Goal: Task Accomplishment & Management: Manage account settings

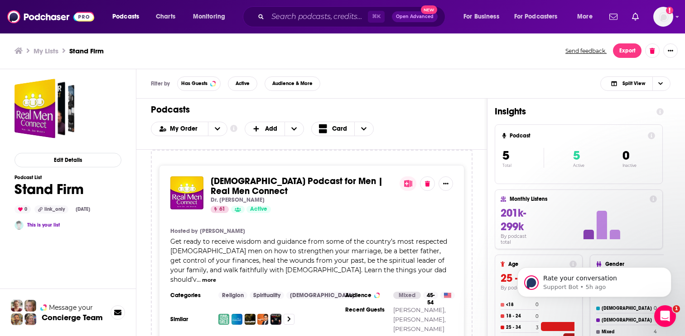
click at [267, 17] on div "⌘ K Open Advanced New" at bounding box center [344, 16] width 202 height 21
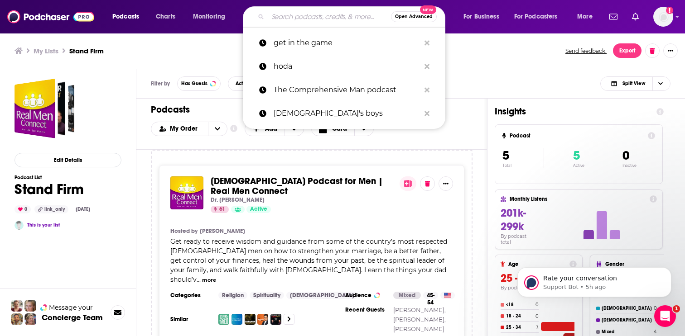
click at [282, 12] on input "Search podcasts, credits, & more..." at bounding box center [329, 17] width 123 height 14
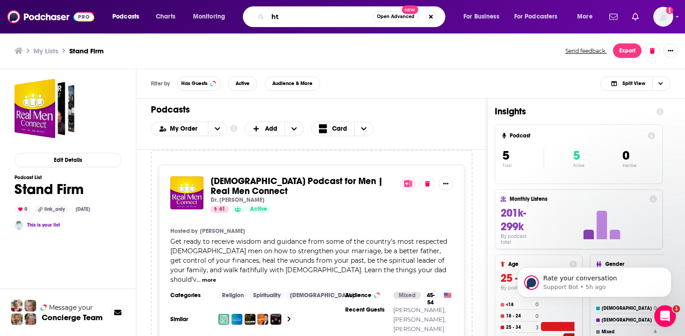
type input "h"
type input "the robertson"
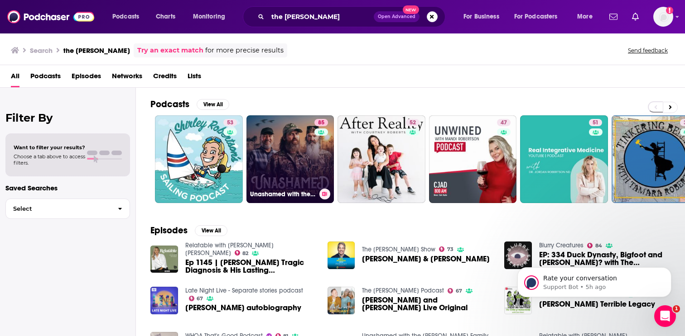
click at [284, 153] on link "85 Unashamed with the Robertson Family" at bounding box center [290, 159] width 88 height 88
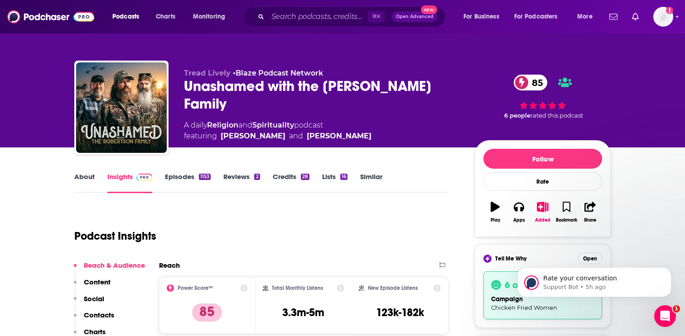
click at [185, 181] on link "Episodes 1153" at bounding box center [188, 183] width 46 height 21
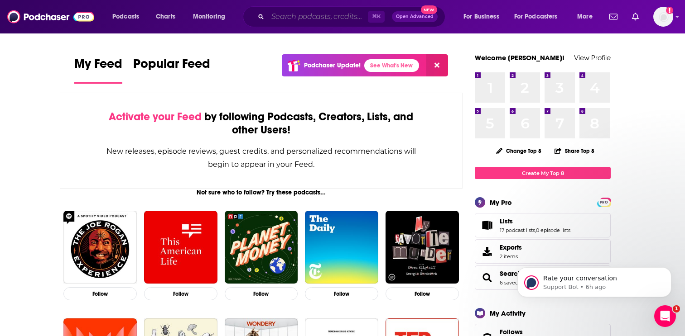
click at [324, 15] on input "Search podcasts, credits, & more..." at bounding box center [318, 17] width 100 height 14
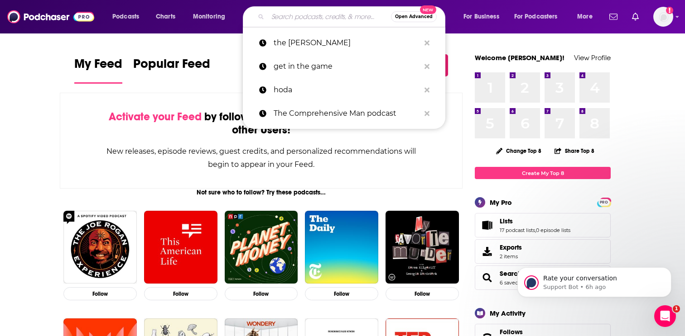
paste input "The Carey Nieuwhof Leadership"
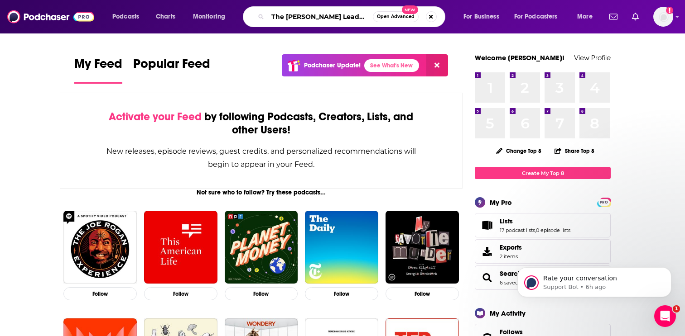
scroll to position [0, 10]
type input "The Carey Nieuwhof Leadership"
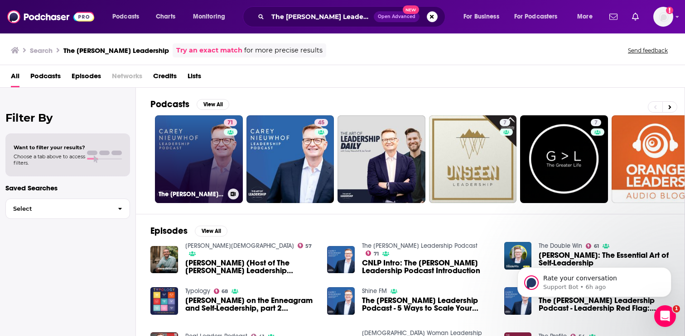
click at [205, 166] on link "71 The Carey Nieuwhof Leadership Podcast" at bounding box center [199, 159] width 88 height 88
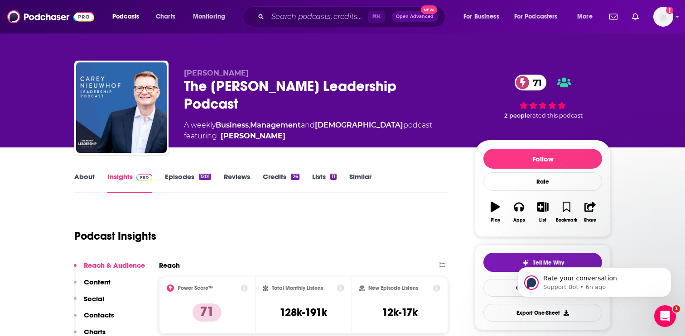
click at [200, 176] on div "1201" at bounding box center [205, 177] width 12 height 6
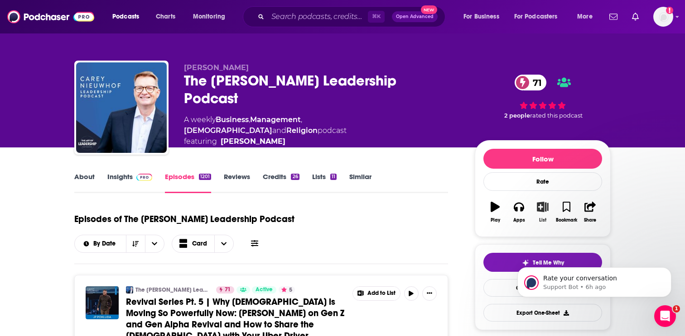
click at [543, 211] on icon "button" at bounding box center [542, 207] width 11 height 10
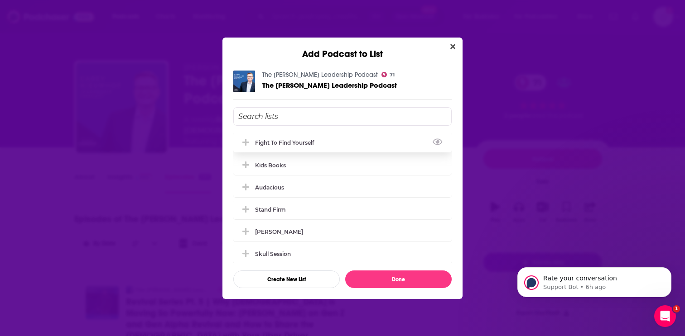
click at [329, 144] on div "Fight to Find Yourself" at bounding box center [342, 143] width 218 height 20
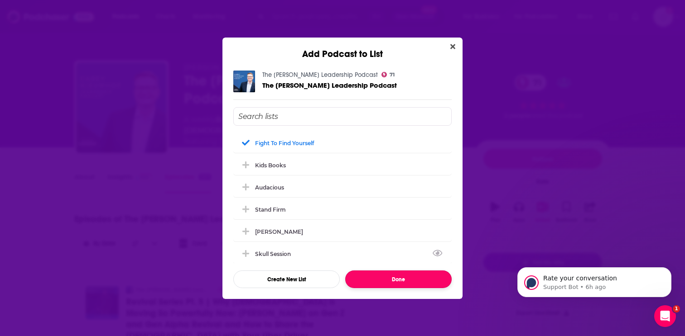
click at [376, 274] on button "Done" at bounding box center [398, 280] width 106 height 18
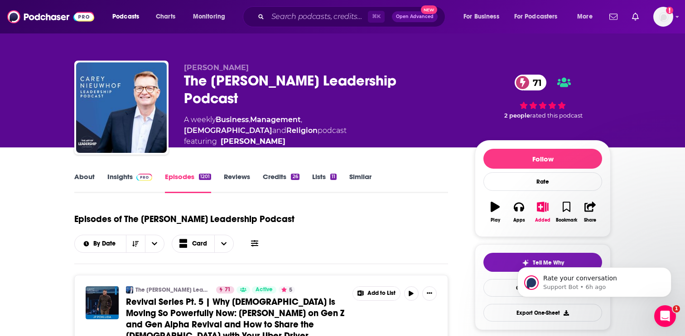
click at [265, 14] on div "⌘ K Open Advanced New" at bounding box center [344, 16] width 202 height 21
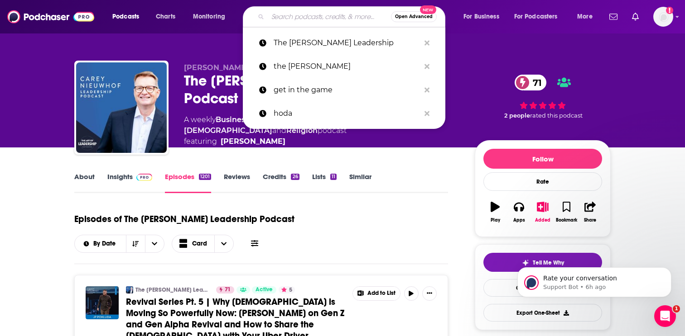
click at [288, 18] on input "Search podcasts, credits, & more..." at bounding box center [329, 17] width 123 height 14
paste input "The Aggressive Life"
type input "The Aggressive Life"
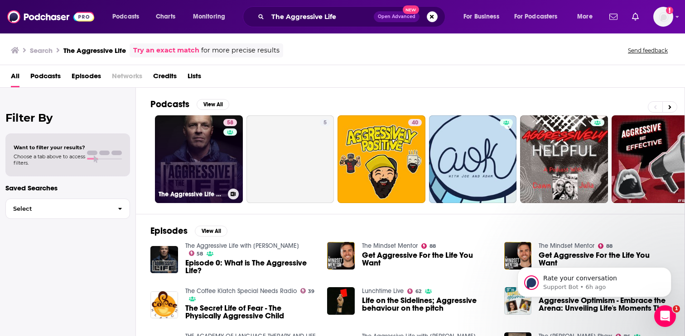
click at [202, 144] on link "58 The Aggressive Life with Brian Tome" at bounding box center [199, 159] width 88 height 88
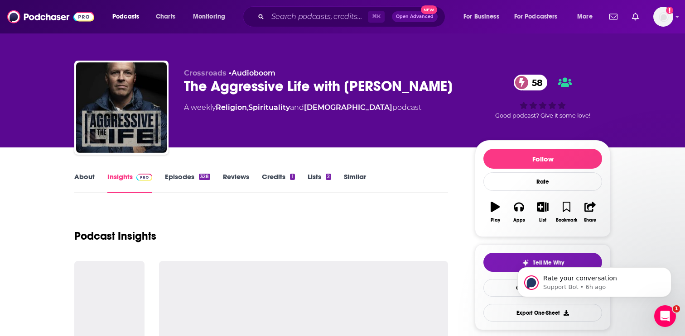
click at [82, 174] on link "About" at bounding box center [84, 183] width 20 height 21
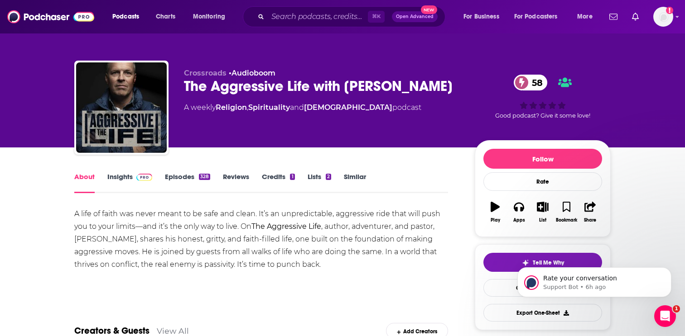
click at [169, 176] on link "Episodes 328" at bounding box center [187, 183] width 45 height 21
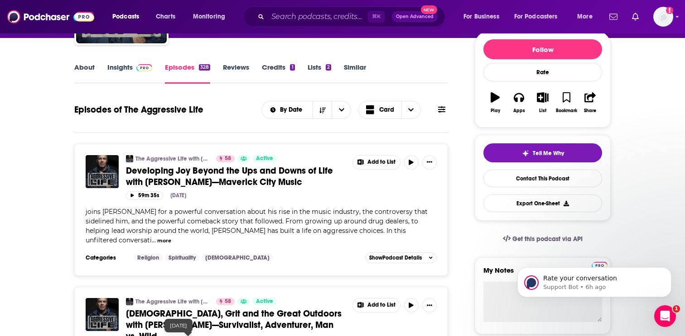
scroll to position [84, 0]
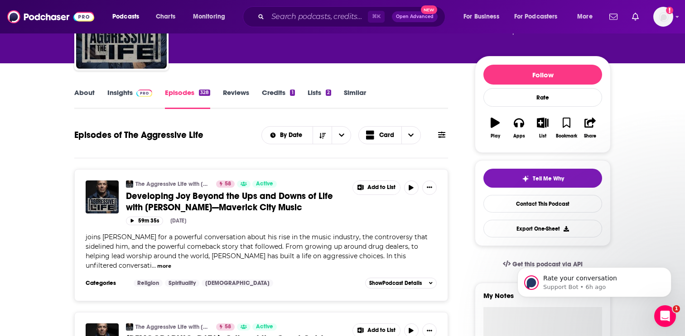
click at [127, 102] on link "Insights" at bounding box center [129, 98] width 45 height 21
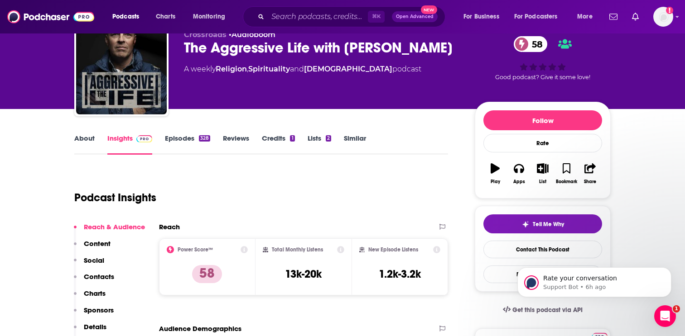
scroll to position [40, 0]
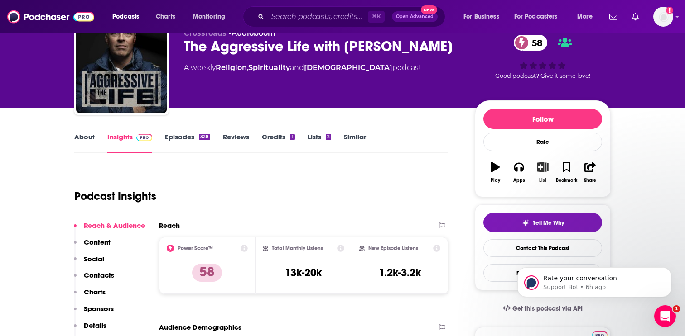
click at [546, 169] on icon "button" at bounding box center [542, 167] width 11 height 10
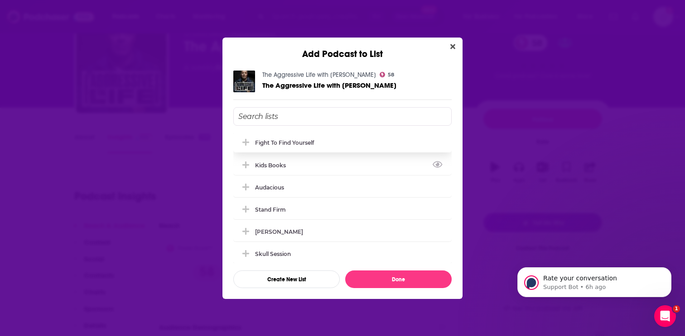
click at [331, 145] on div "Fight to Find Yourself" at bounding box center [342, 143] width 218 height 20
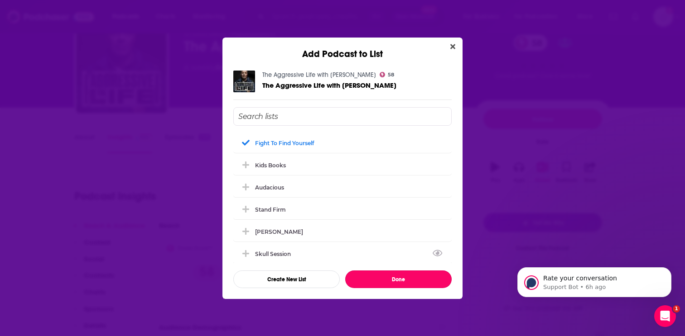
click at [399, 278] on button "Done" at bounding box center [398, 280] width 106 height 18
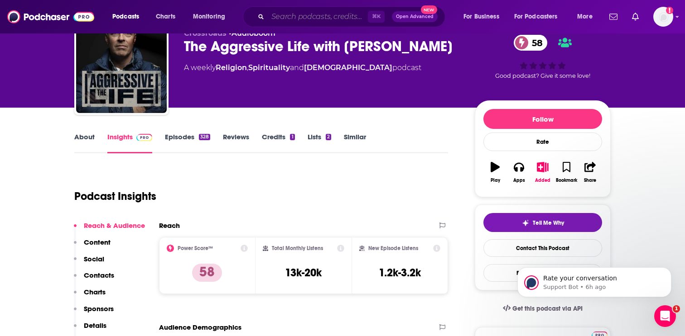
click at [299, 12] on input "Search podcasts, credits, & more..." at bounding box center [318, 17] width 100 height 14
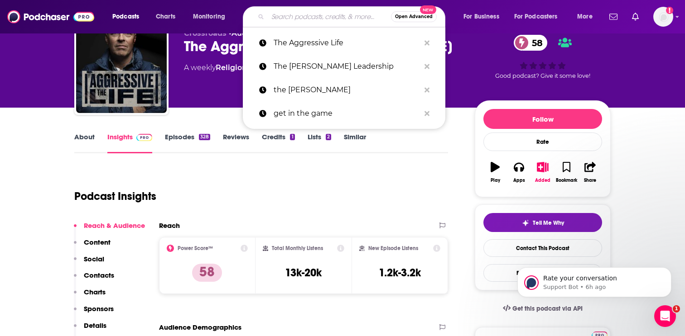
paste input "The Conversation with Adam Weber"
type input "The Conversation with Adam Weber"
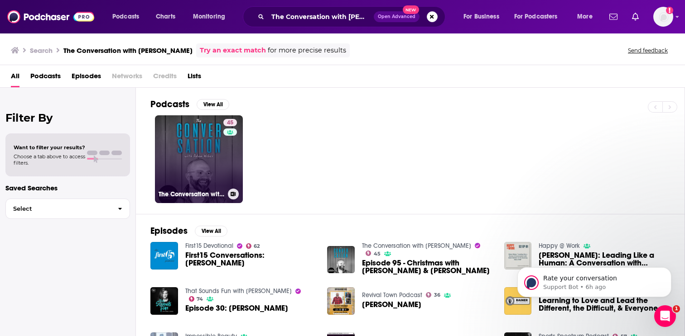
click at [193, 151] on link "45 The Conversation with Adam Weber" at bounding box center [199, 159] width 88 height 88
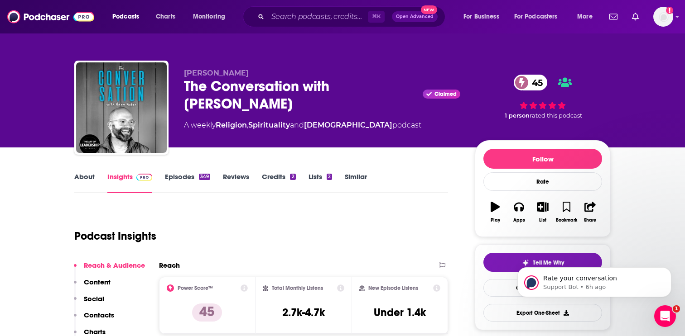
click at [76, 180] on link "About" at bounding box center [84, 183] width 20 height 21
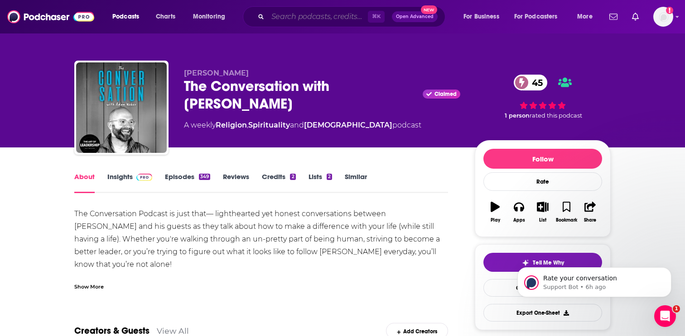
click at [326, 14] on input "Search podcasts, credits, & more..." at bounding box center [318, 17] width 100 height 14
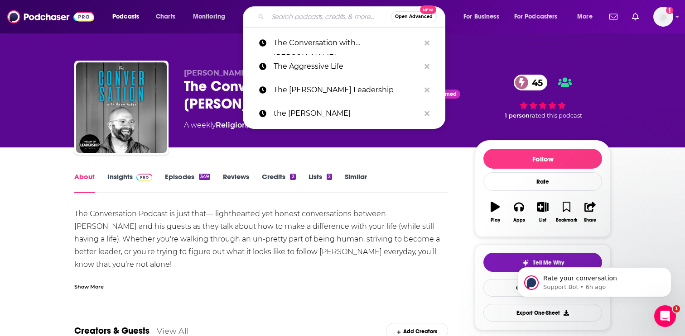
paste input "Unashamed with the Robertson"
type input "Unashamed with the Robertson"
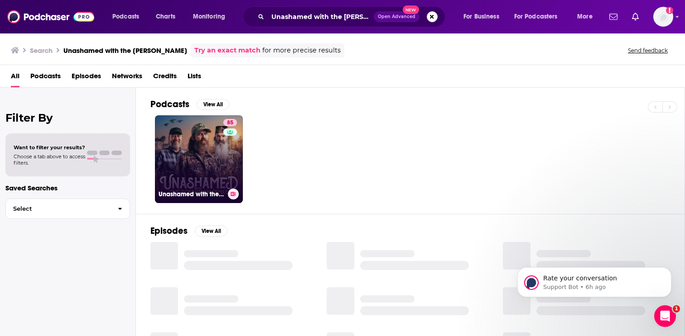
click at [203, 163] on link "85 Unashamed with the Robertson Family" at bounding box center [199, 159] width 88 height 88
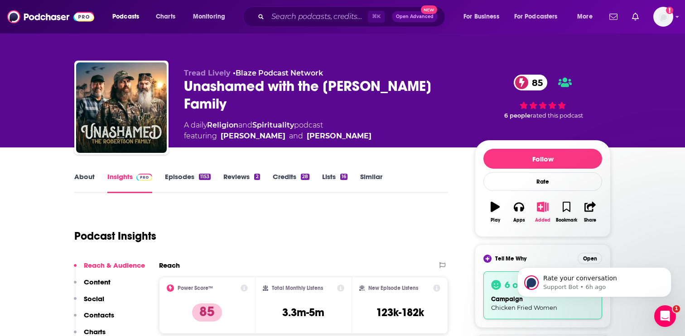
click at [547, 208] on icon "button" at bounding box center [542, 207] width 11 height 10
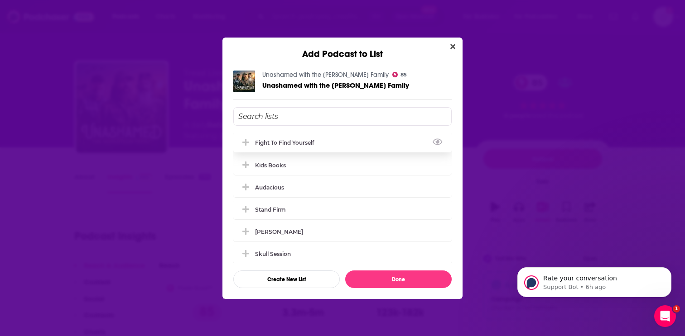
click at [406, 146] on div "Fight to Find Yourself" at bounding box center [342, 143] width 218 height 20
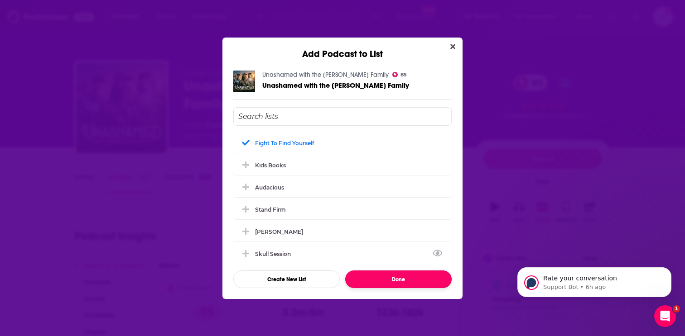
click at [388, 282] on button "Done" at bounding box center [398, 280] width 106 height 18
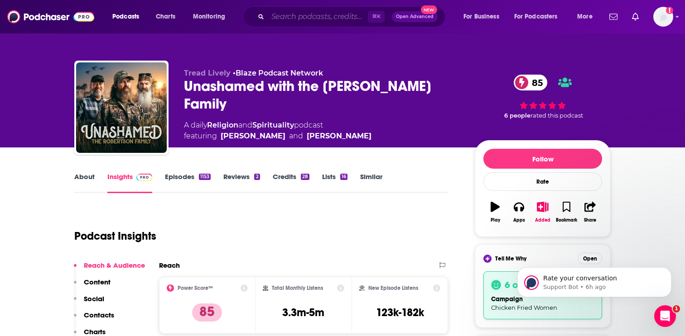
click at [306, 13] on input "Search podcasts, credits, & more..." at bounding box center [318, 17] width 100 height 14
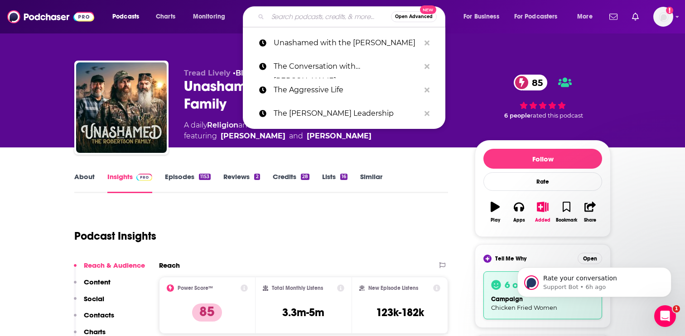
paste input "The Lion Within Us"
type input "The Lion Within Us"
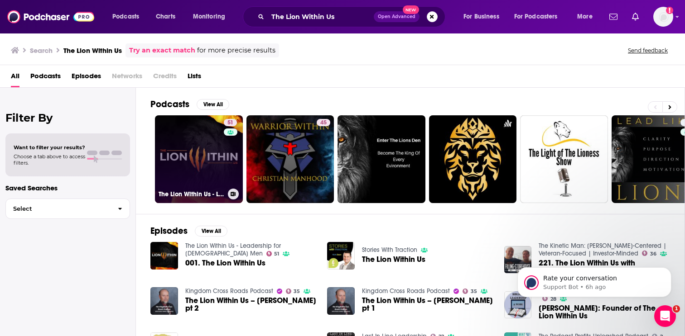
click at [227, 145] on div "51" at bounding box center [231, 154] width 15 height 70
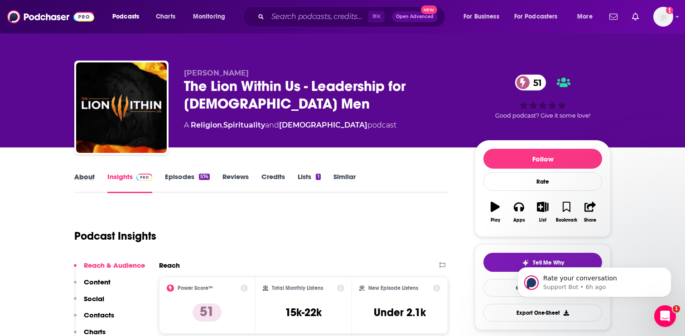
click at [100, 175] on div "About" at bounding box center [90, 183] width 33 height 21
click at [95, 178] on div "About" at bounding box center [90, 183] width 33 height 21
click at [88, 177] on link "About" at bounding box center [84, 183] width 20 height 21
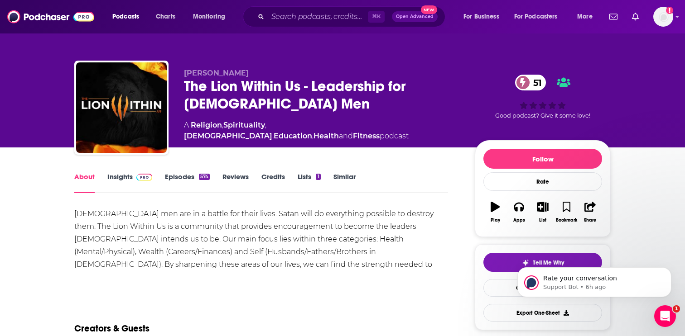
click at [182, 190] on link "Episodes 574" at bounding box center [187, 183] width 45 height 21
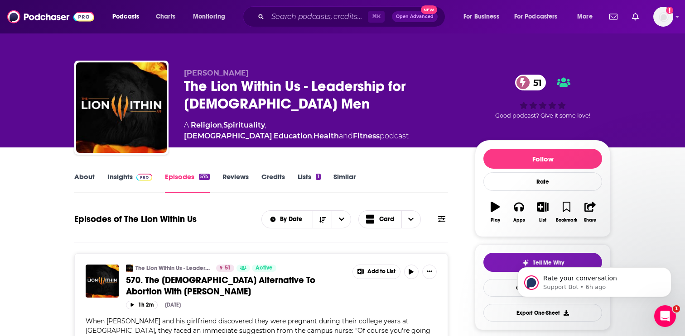
click at [151, 184] on link "Insights" at bounding box center [129, 183] width 45 height 21
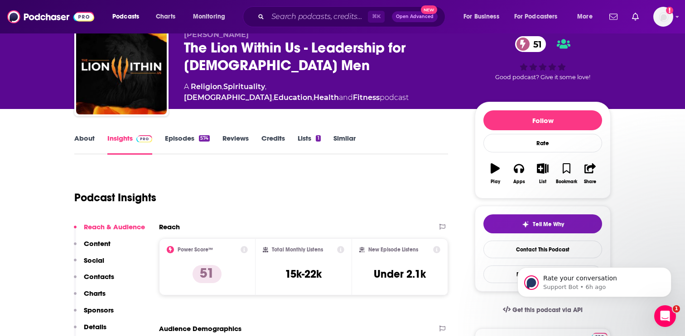
scroll to position [47, 0]
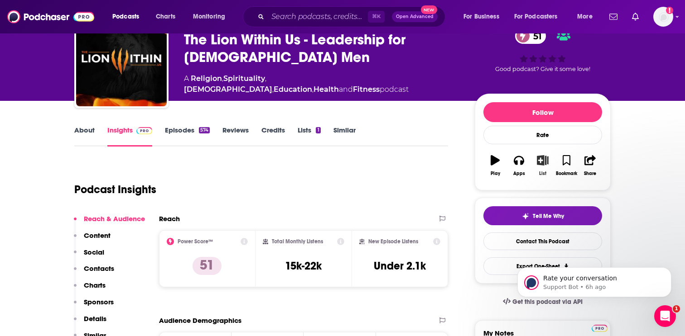
click at [541, 163] on icon "button" at bounding box center [542, 160] width 11 height 10
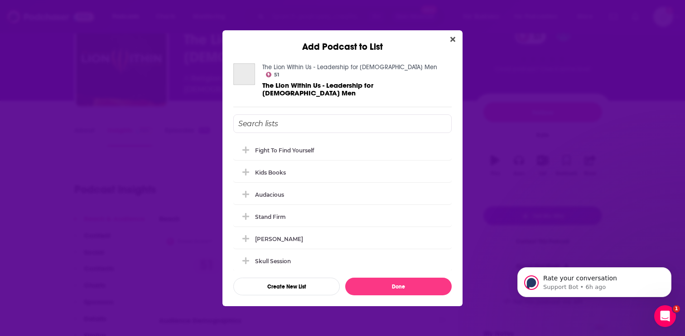
scroll to position [0, 0]
click at [300, 146] on div "Fight to Find Yourself" at bounding box center [342, 150] width 218 height 20
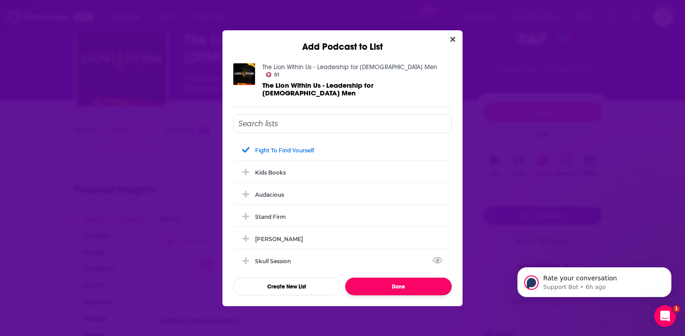
click at [389, 283] on button "Done" at bounding box center [398, 287] width 106 height 18
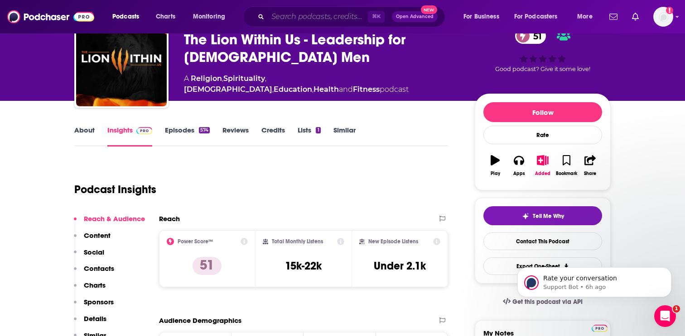
click at [279, 22] on input "Search podcasts, credits, & more..." at bounding box center [318, 17] width 100 height 14
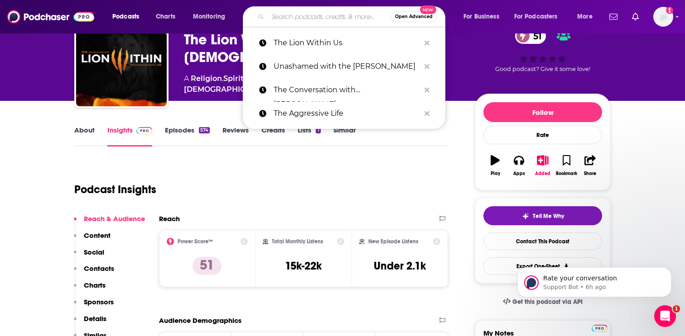
paste input "Undaunted.Life"
type input "Undaunted.Life"
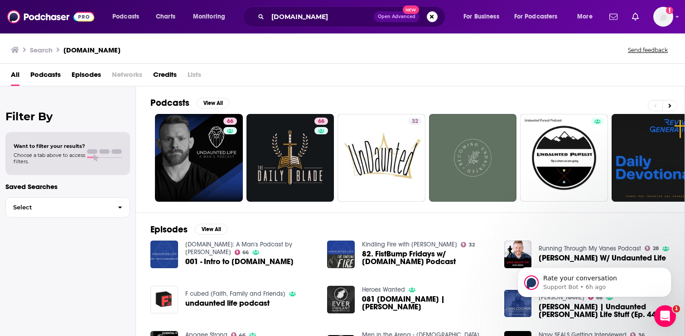
click at [233, 139] on div "Has guests" at bounding box center [229, 144] width 38 height 14
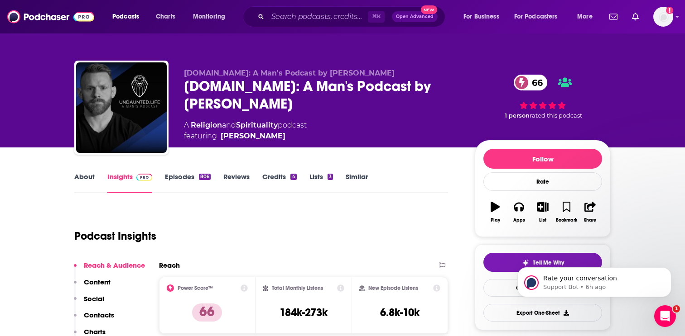
click at [90, 173] on link "About" at bounding box center [84, 183] width 20 height 21
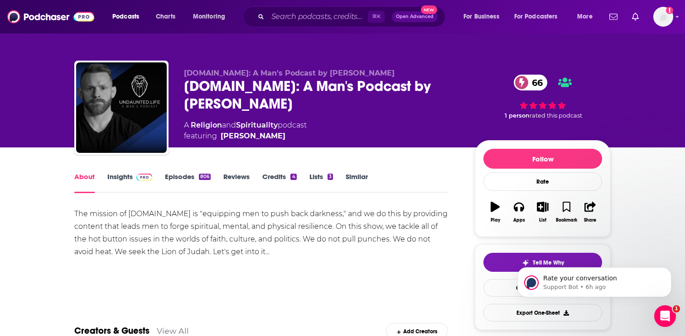
click at [197, 175] on link "Episodes 806" at bounding box center [188, 183] width 46 height 21
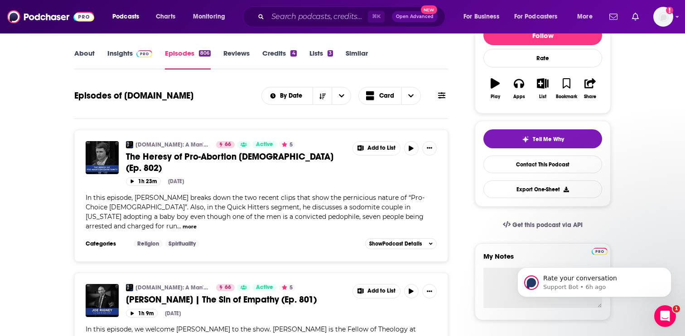
scroll to position [117, 0]
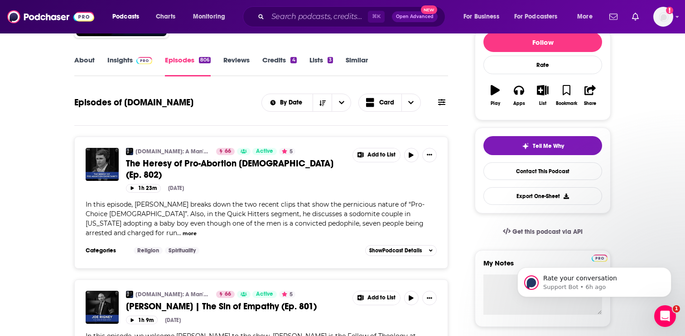
click at [86, 58] on link "About" at bounding box center [84, 66] width 20 height 21
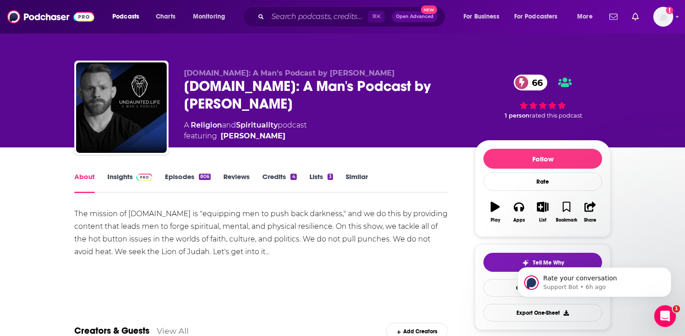
click at [204, 176] on div "806" at bounding box center [205, 177] width 12 height 6
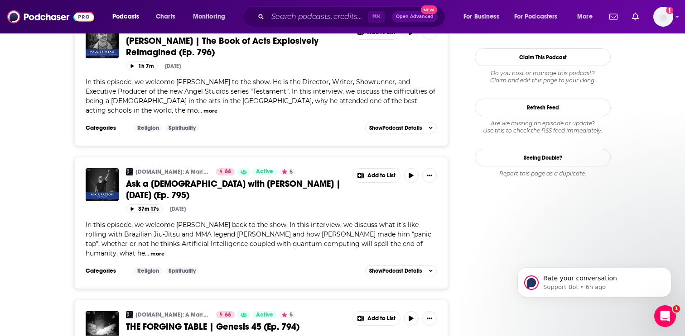
scroll to position [1038, 0]
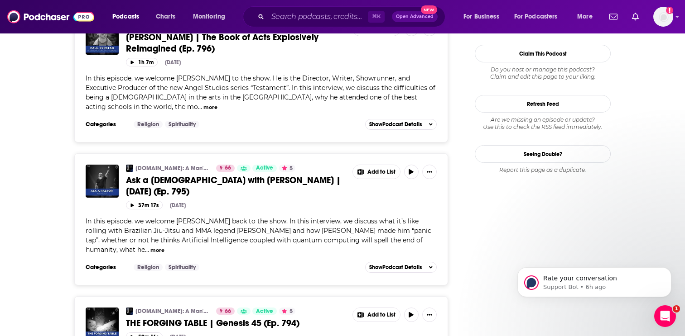
click at [150, 247] on button "more" at bounding box center [157, 251] width 14 height 8
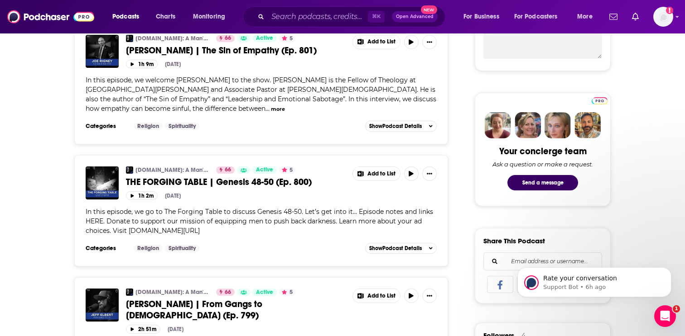
scroll to position [0, 0]
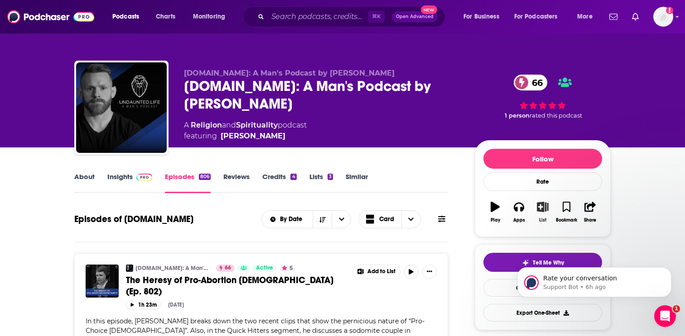
click at [538, 213] on button "List" at bounding box center [543, 212] width 24 height 33
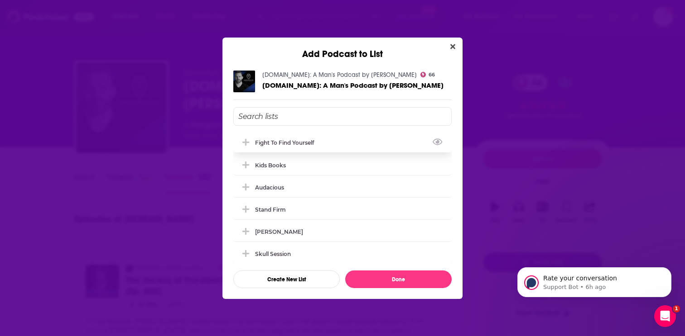
click at [274, 146] on div "Fight to Find Yourself" at bounding box center [342, 143] width 218 height 20
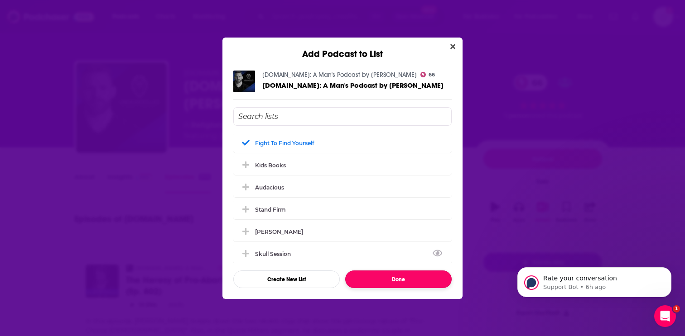
click at [375, 273] on button "Done" at bounding box center [398, 280] width 106 height 18
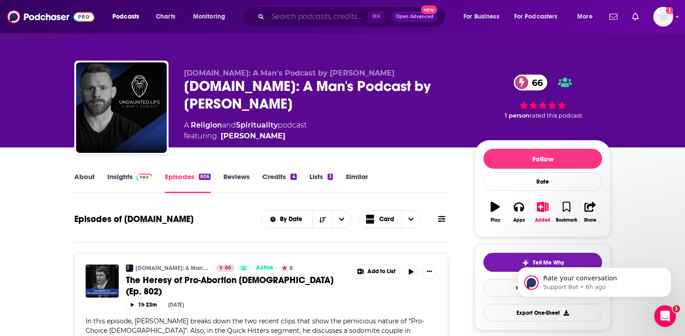
click at [286, 19] on input "Search podcasts, credits, & more..." at bounding box center [318, 17] width 100 height 14
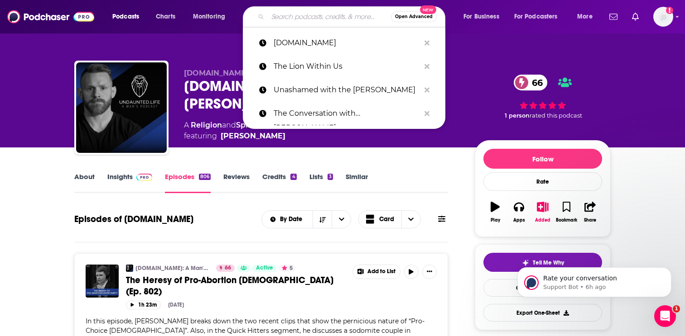
paste input "Chris Fabry Live"
type input "Chris Fabry Live"
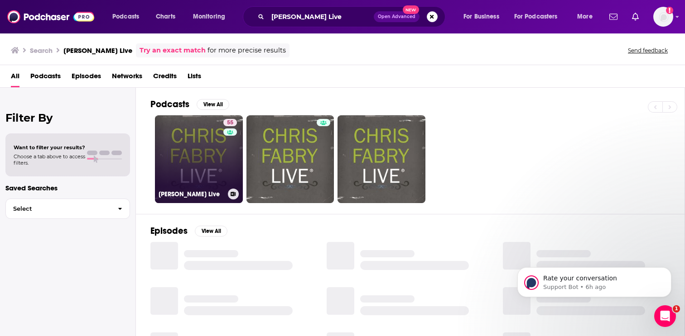
click at [214, 143] on link "55 Chris Fabry Live" at bounding box center [199, 159] width 88 height 88
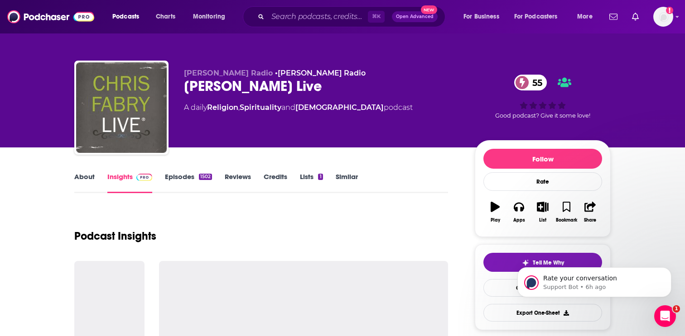
click at [187, 178] on link "Episodes 1502" at bounding box center [188, 183] width 47 height 21
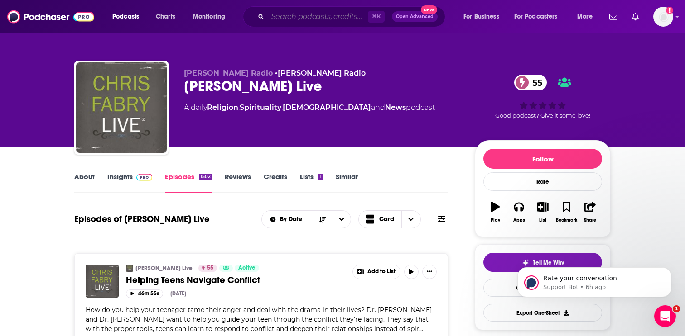
click at [321, 14] on input "Search podcasts, credits, & more..." at bounding box center [318, 17] width 100 height 14
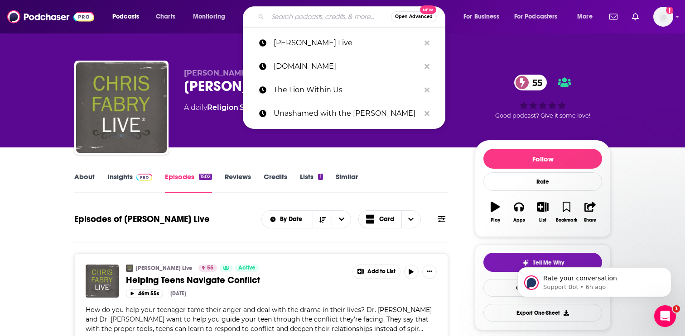
paste input "The Built Different Podcast"
type input "The Built Different Podcast"
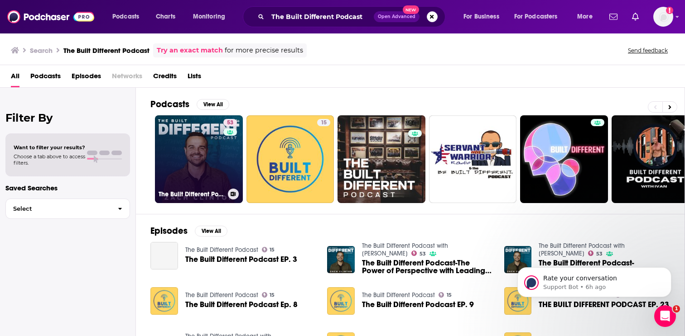
click at [187, 176] on link "53 The Built Different Podcast with Dr. Zach Clinton" at bounding box center [199, 159] width 88 height 88
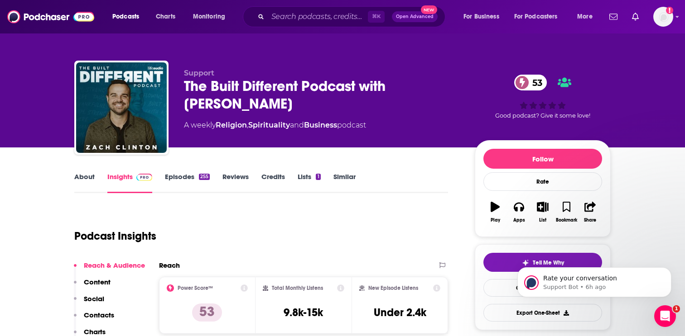
click at [88, 174] on link "About" at bounding box center [84, 183] width 20 height 21
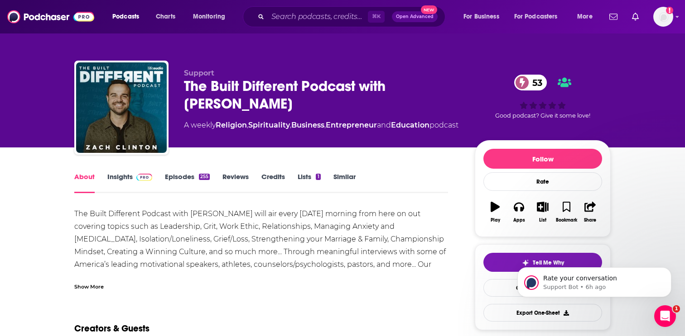
click at [99, 280] on div "Show More" at bounding box center [261, 283] width 374 height 15
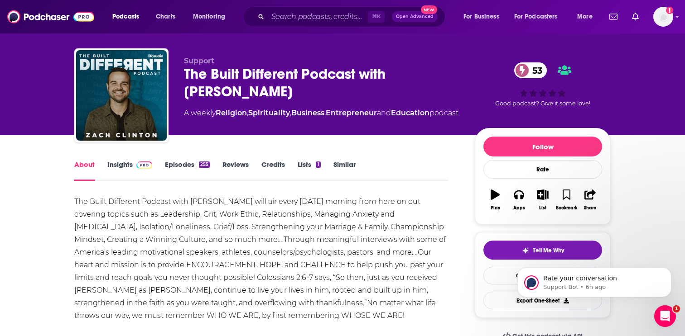
scroll to position [14, 0]
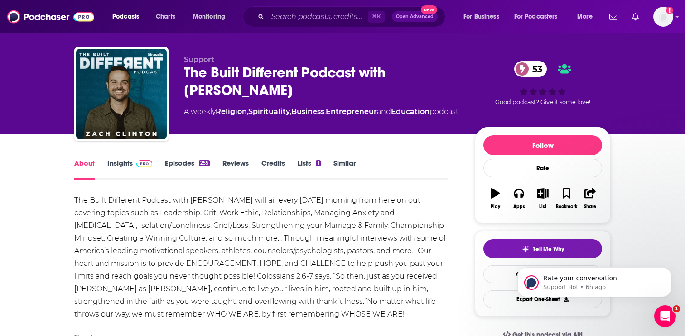
click at [182, 163] on link "Episodes 255" at bounding box center [187, 169] width 45 height 21
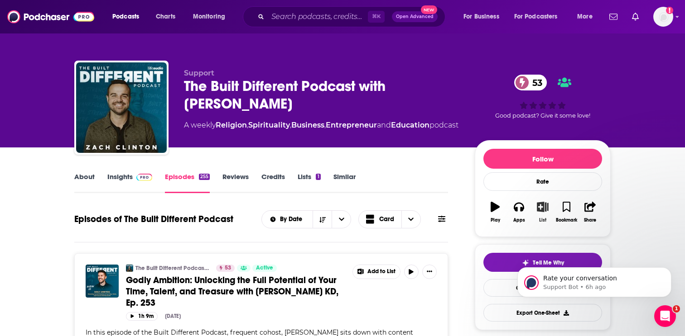
click at [546, 205] on icon "button" at bounding box center [542, 207] width 11 height 10
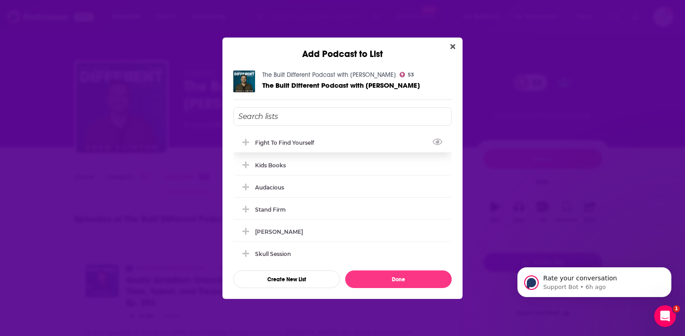
click at [370, 140] on div "Fight to Find Yourself" at bounding box center [342, 143] width 218 height 20
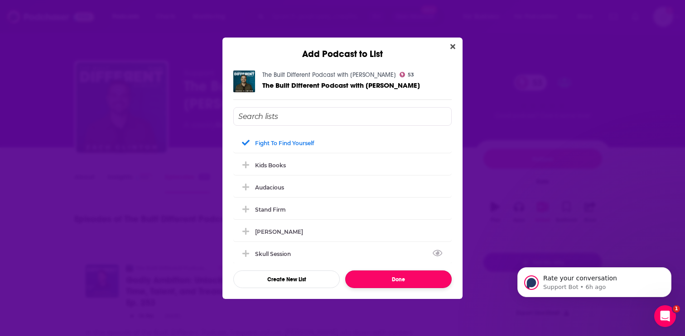
click at [384, 277] on button "Done" at bounding box center [398, 280] width 106 height 18
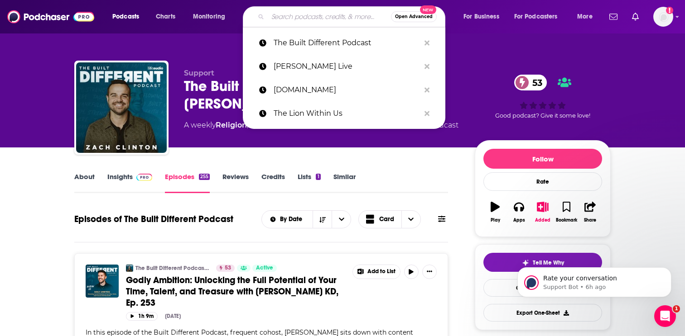
click at [297, 10] on input "Search podcasts, credits, & more..." at bounding box center [329, 17] width 123 height 14
paste input "The Biltmore Church Podcasr"
type input "The Biltmore Church Podcasr"
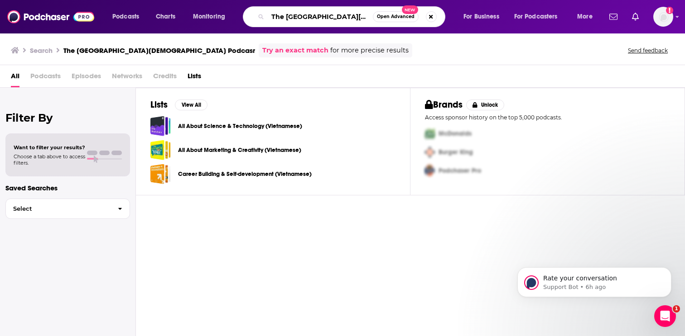
click at [331, 13] on input "The Biltmore Church Podcasr" at bounding box center [320, 17] width 105 height 14
click at [345, 14] on input "The Biltmore Church Podcasr" at bounding box center [320, 17] width 105 height 14
type input "The Biltmore Church"
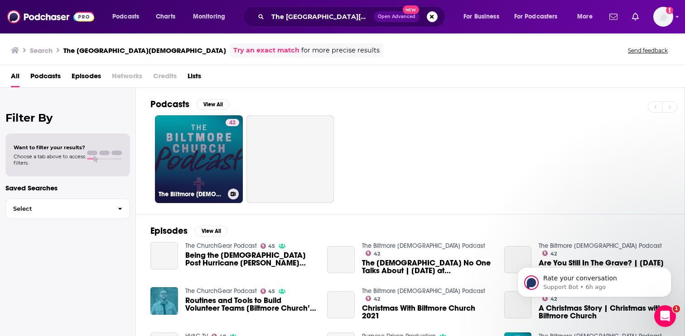
click at [205, 161] on link "42 The Biltmore Church Podcast" at bounding box center [199, 159] width 88 height 88
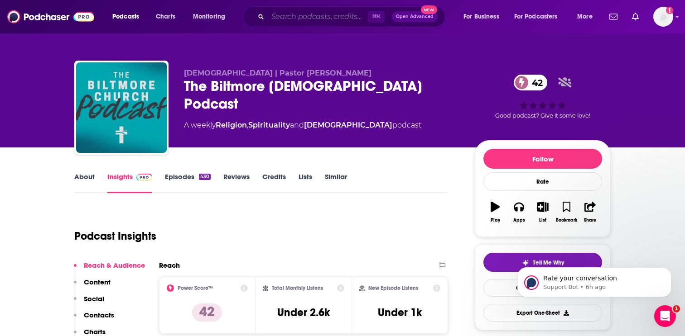
click at [296, 20] on input "Search podcasts, credits, & more..." at bounding box center [318, 17] width 100 height 14
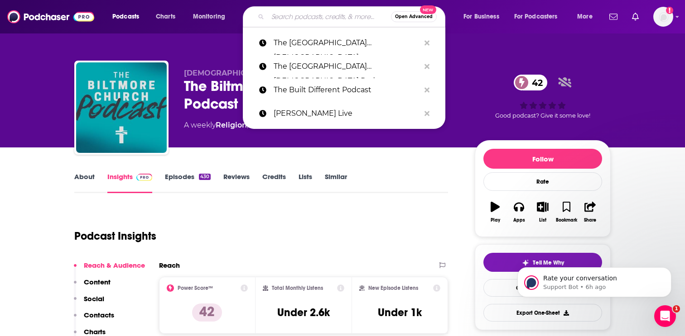
paste input "Linch with a Leader"
type input "Linch with a Leader"
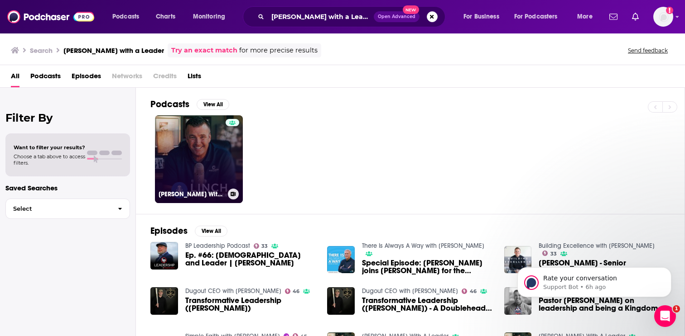
click at [218, 171] on link "Linch With A Leader" at bounding box center [199, 159] width 88 height 88
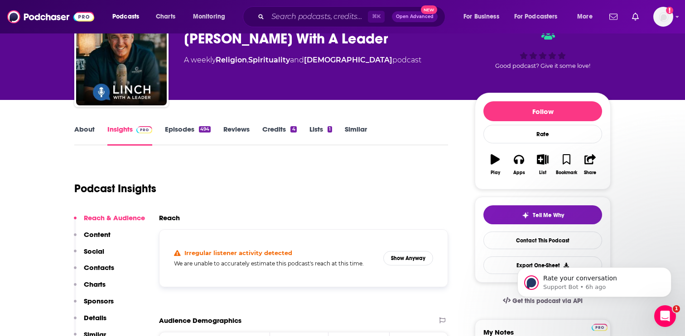
scroll to position [58, 0]
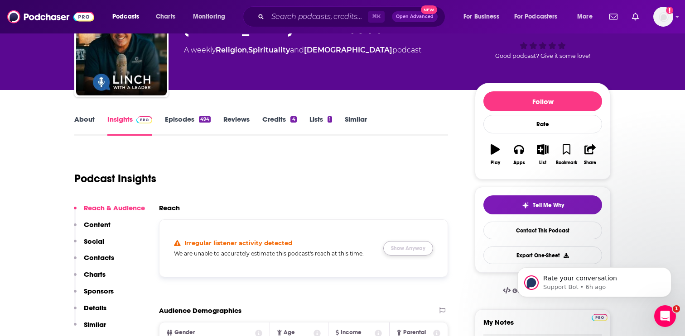
click at [401, 249] on button "Show Anyway" at bounding box center [408, 248] width 50 height 14
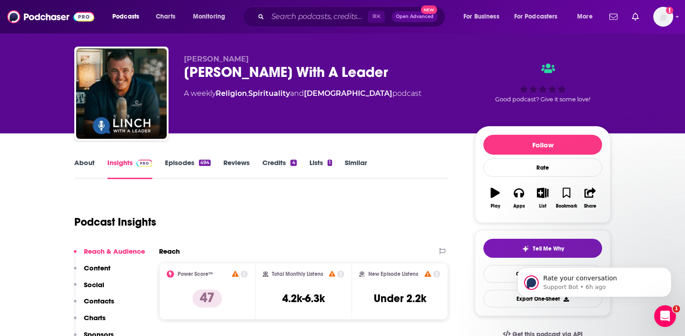
scroll to position [9, 0]
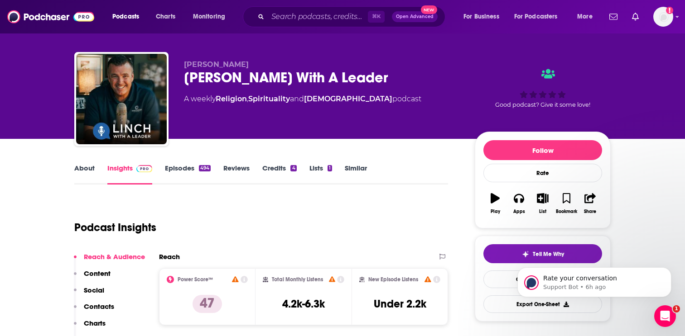
click at [309, 9] on div "⌘ K Open Advanced New" at bounding box center [344, 16] width 202 height 21
click at [309, 16] on input "Search podcasts, credits, & more..." at bounding box center [318, 17] width 100 height 14
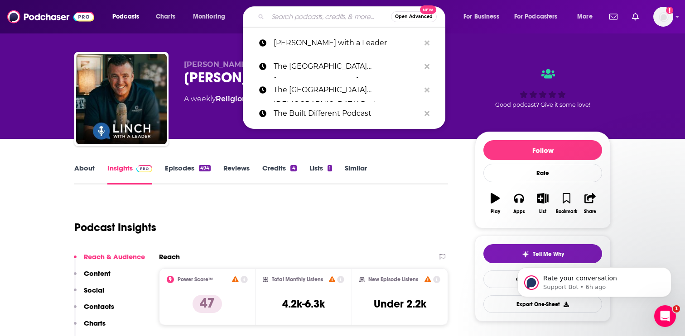
paste input "Vanderbloemen Leadership Podcast"
type input "Vanderbloemen Leadership Podcast"
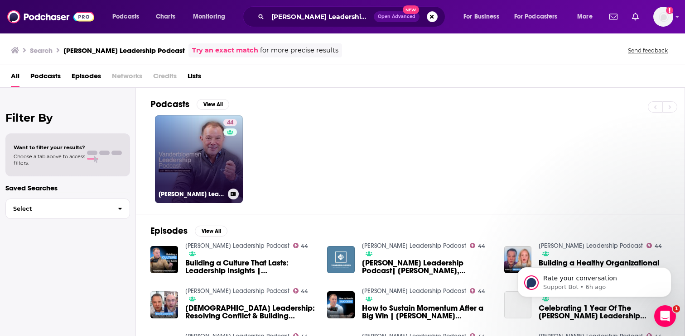
click at [207, 166] on link "44 Vanderbloemen Leadership Podcast" at bounding box center [199, 159] width 88 height 88
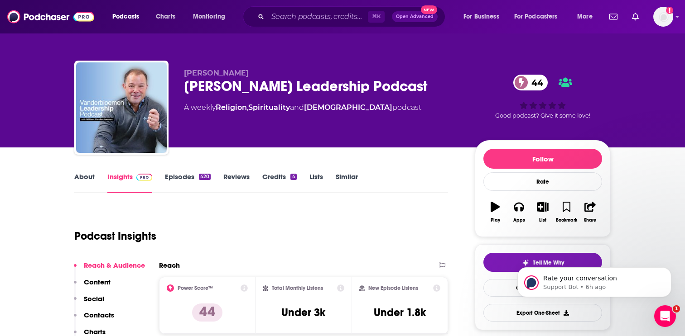
click at [91, 176] on link "About" at bounding box center [84, 183] width 20 height 21
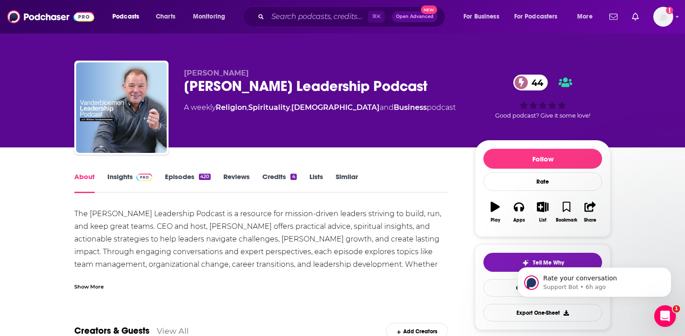
click at [97, 286] on div "Show More" at bounding box center [88, 286] width 29 height 9
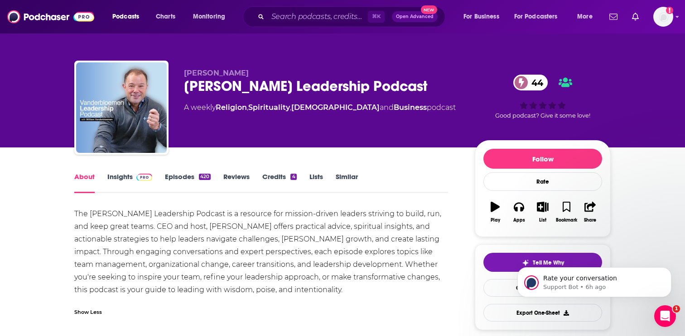
click at [112, 181] on link "Insights" at bounding box center [129, 183] width 45 height 21
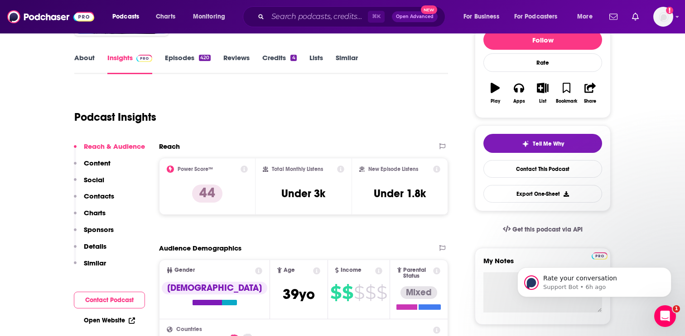
scroll to position [61, 0]
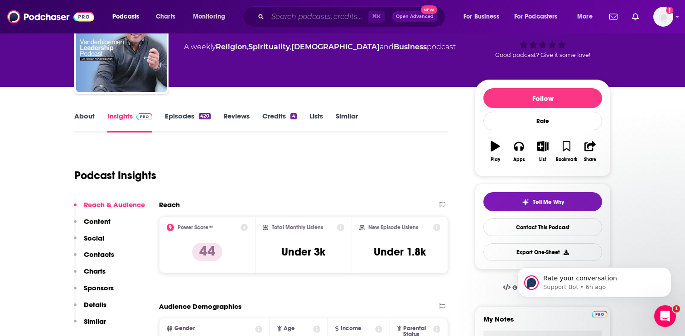
click at [293, 14] on input "Search podcasts, credits, & more..." at bounding box center [318, 17] width 100 height 14
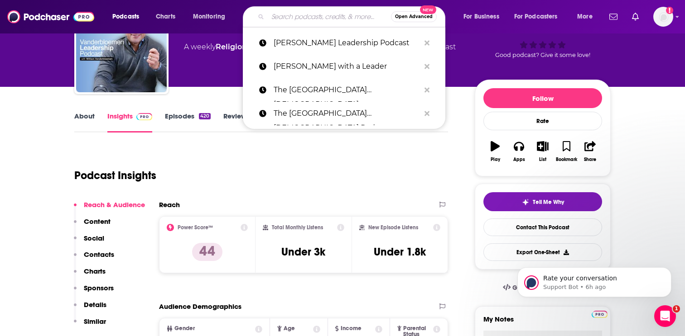
paste input "Marriage After God"
type input "Marriage After God"
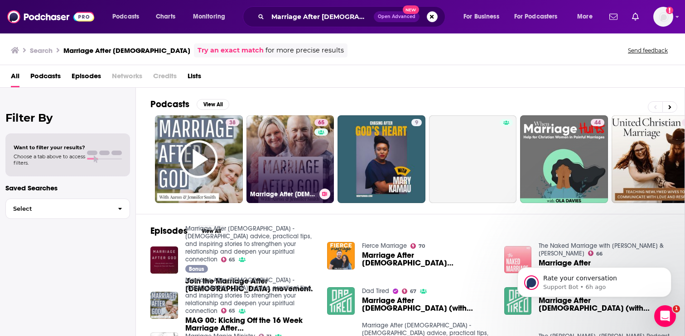
click at [297, 145] on link "65 Marriage After God - Biblical advice, practical tips, and inspiring stories …" at bounding box center [290, 159] width 88 height 88
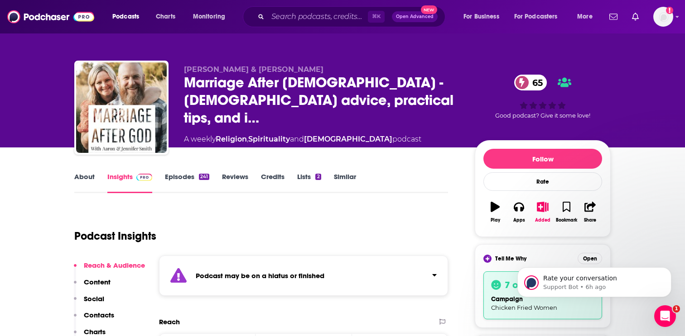
click at [202, 178] on div "241" at bounding box center [204, 177] width 10 height 6
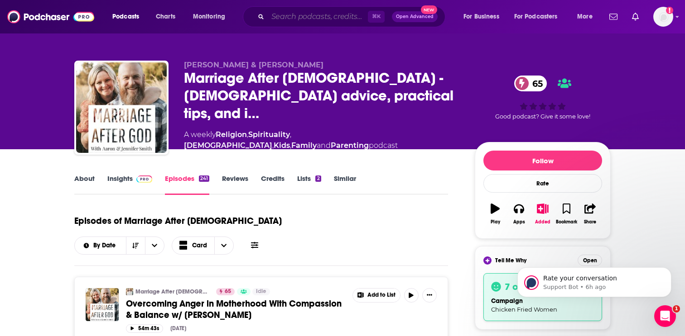
click at [323, 19] on input "Search podcasts, credits, & more..." at bounding box center [318, 17] width 100 height 14
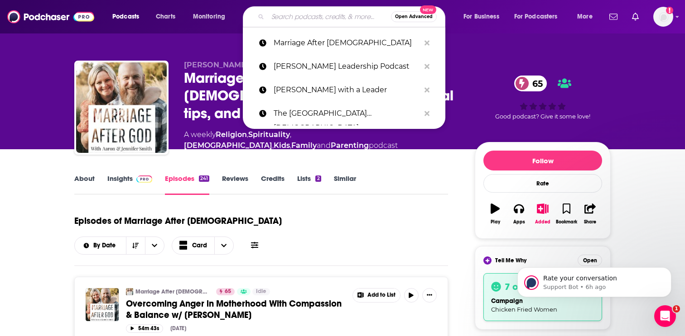
paste input "Life Over Coffee"
type input "Life Over Coffee"
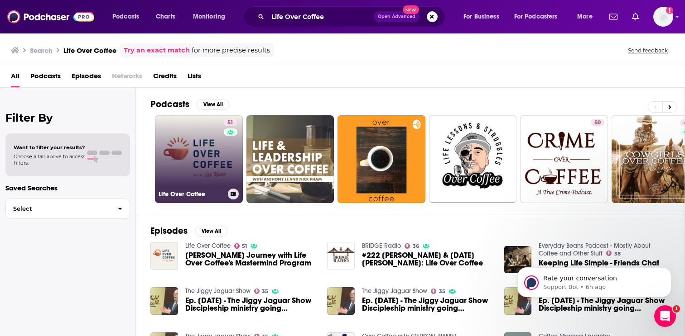
click at [206, 149] on link "51 Life Over Coffee" at bounding box center [199, 159] width 88 height 88
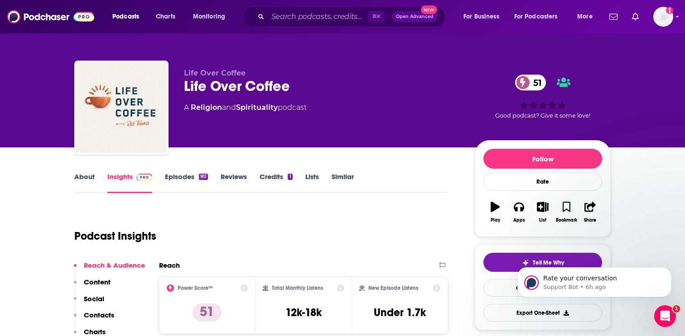
click at [201, 188] on link "Episodes 911" at bounding box center [186, 183] width 43 height 21
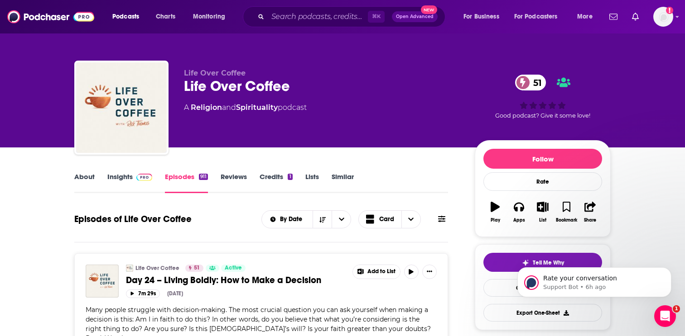
click at [90, 178] on link "About" at bounding box center [84, 183] width 20 height 21
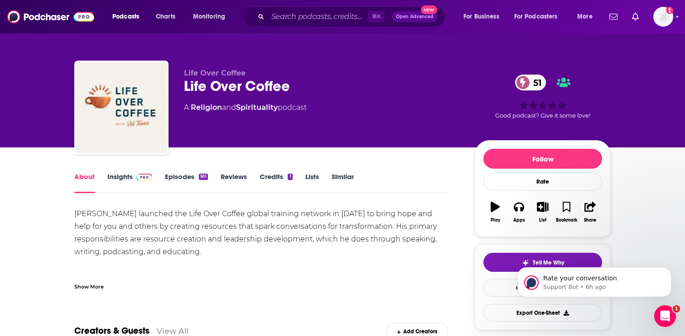
click at [90, 289] on div "Show More" at bounding box center [88, 286] width 29 height 9
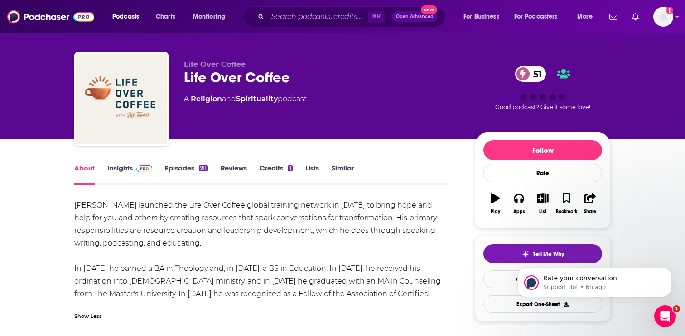
scroll to position [9, 0]
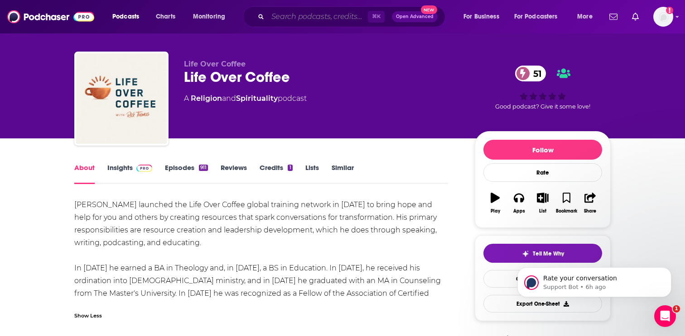
click at [309, 14] on input "Search podcasts, credits, & more..." at bounding box center [318, 17] width 100 height 14
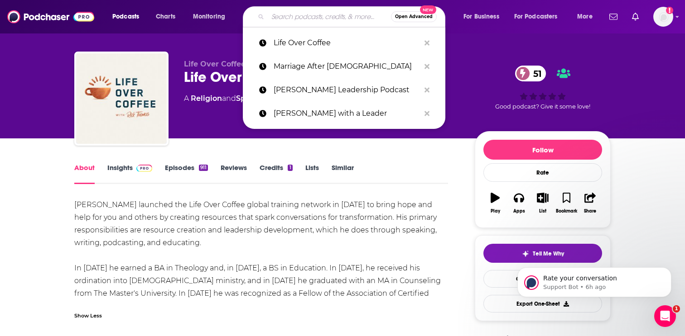
paste input "The Speakeasy"
type input "The Speakeasy"
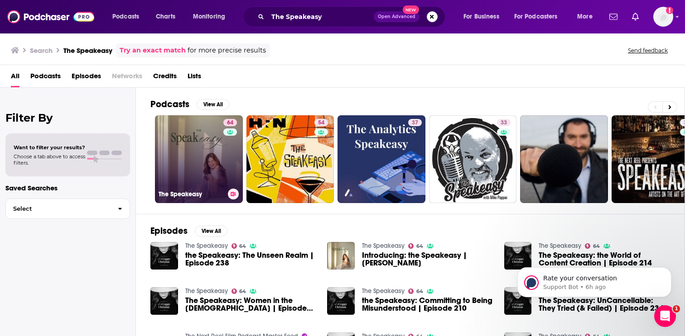
click at [225, 180] on div "64" at bounding box center [231, 154] width 16 height 70
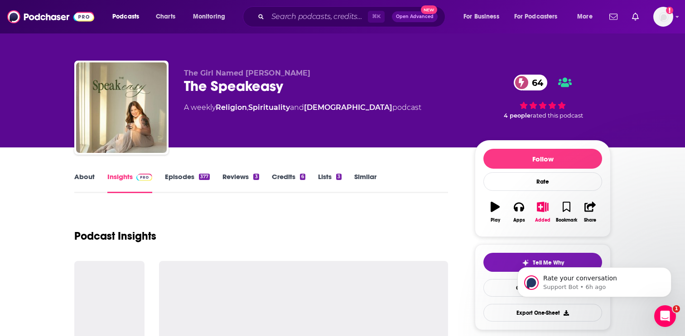
scroll to position [0, 0]
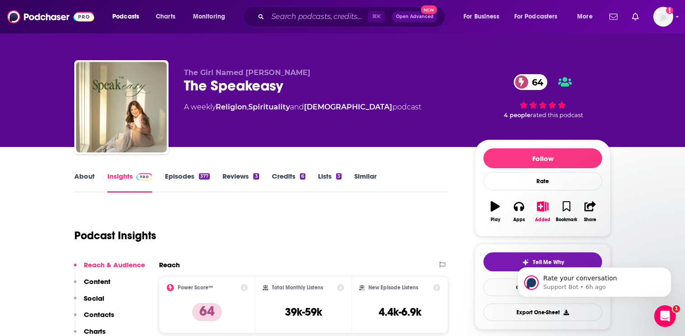
click at [174, 175] on link "Episodes 377" at bounding box center [187, 182] width 45 height 21
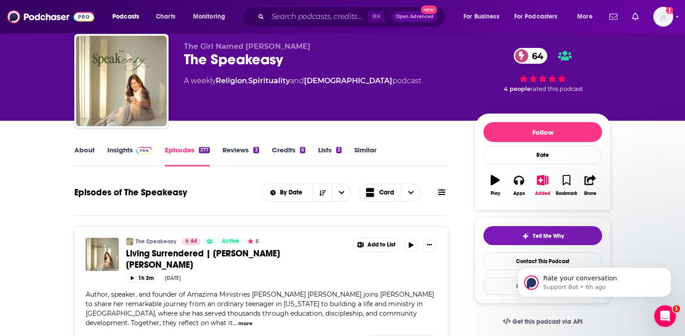
scroll to position [25, 0]
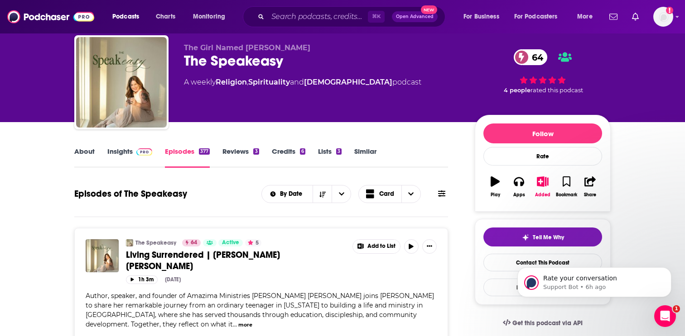
click at [144, 161] on link "Insights" at bounding box center [129, 157] width 45 height 21
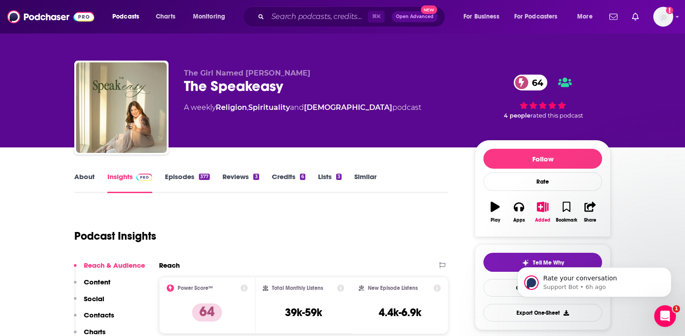
scroll to position [6, 0]
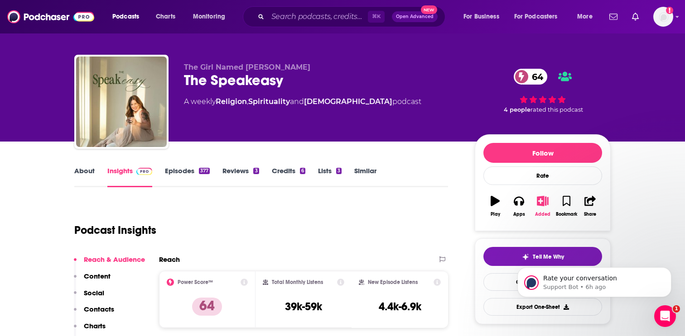
click at [543, 210] on button "Added" at bounding box center [543, 206] width 24 height 33
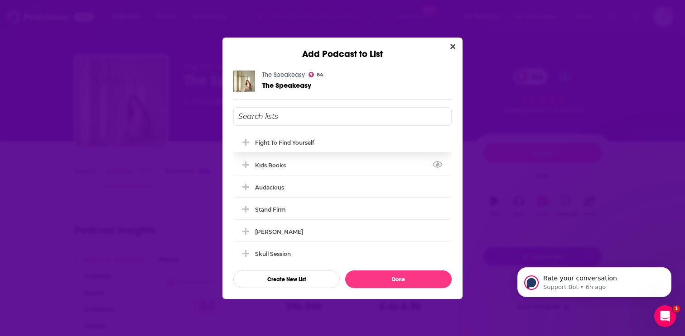
click at [324, 144] on div "Fight to Find Yourself" at bounding box center [342, 143] width 218 height 20
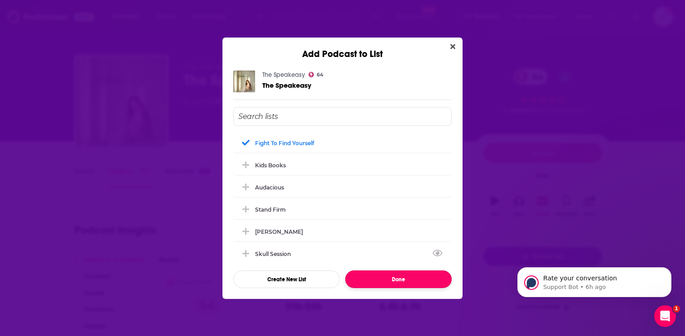
click at [381, 286] on button "Done" at bounding box center [398, 280] width 106 height 18
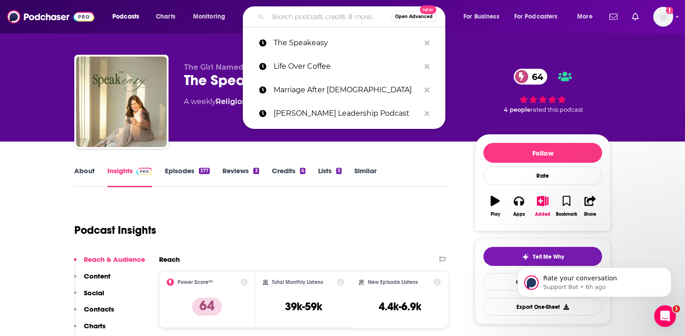
click at [286, 21] on input "Search podcasts, credits, & more..." at bounding box center [329, 17] width 123 height 14
paste input "The Heidi St. John Podcast"
type input "The Heidi St. John Podcast"
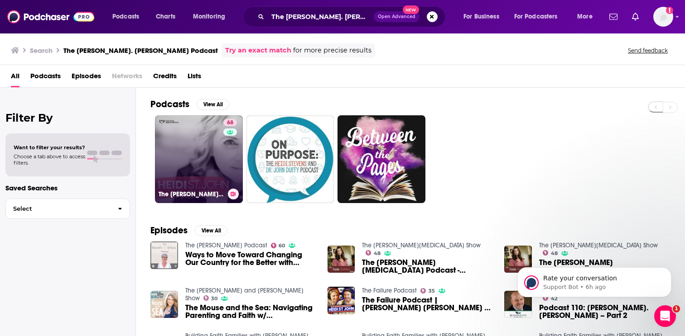
click at [210, 159] on link "68 The Heidi St. John Podcast" at bounding box center [199, 159] width 88 height 88
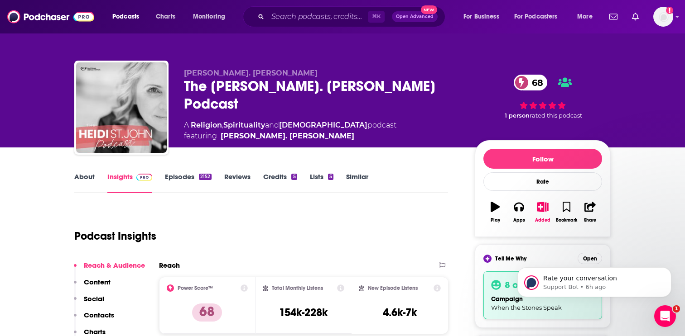
click at [88, 173] on link "About" at bounding box center [84, 183] width 20 height 21
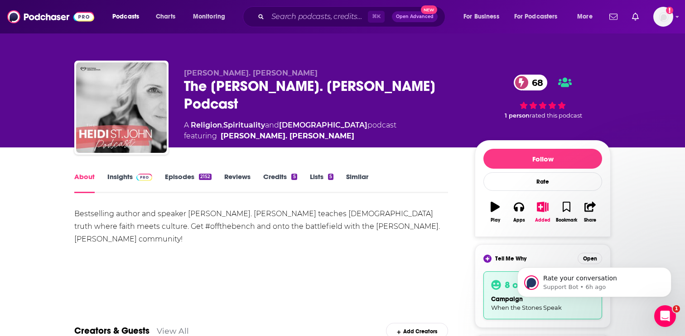
click at [191, 179] on link "Episodes 2152" at bounding box center [188, 183] width 47 height 21
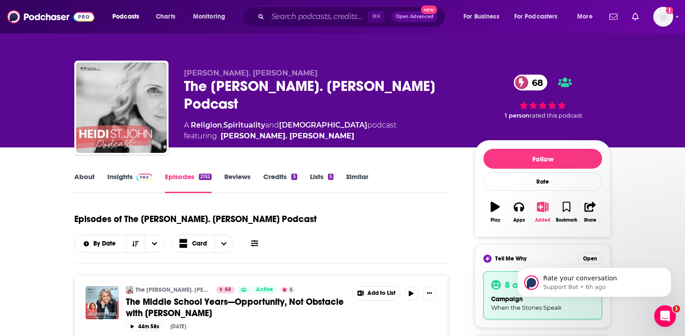
click at [540, 211] on icon "button" at bounding box center [542, 207] width 11 height 10
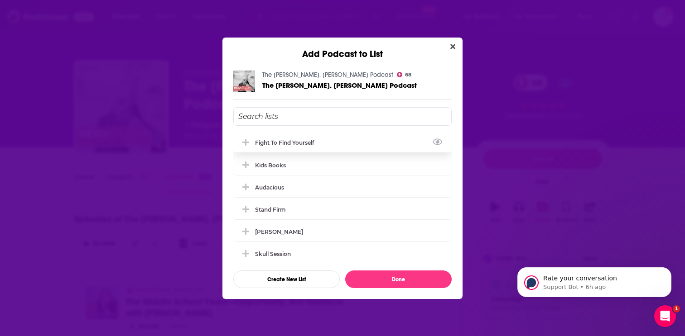
click at [303, 144] on div "Fight to Find Yourself" at bounding box center [287, 142] width 64 height 7
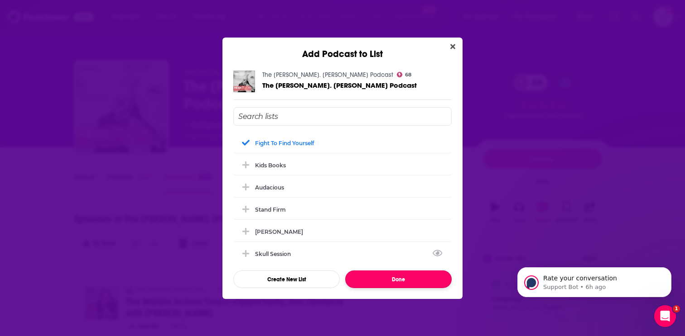
click at [389, 277] on button "Done" at bounding box center [398, 280] width 106 height 18
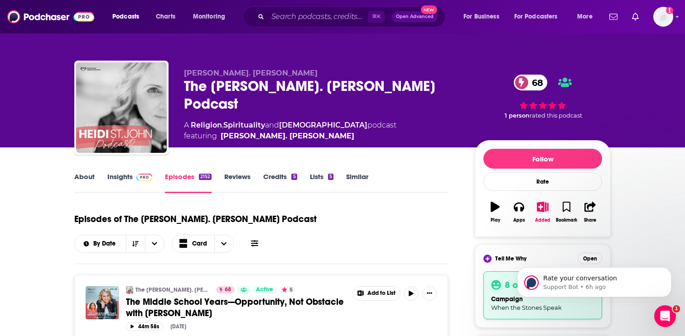
click at [150, 173] on span at bounding box center [144, 177] width 16 height 9
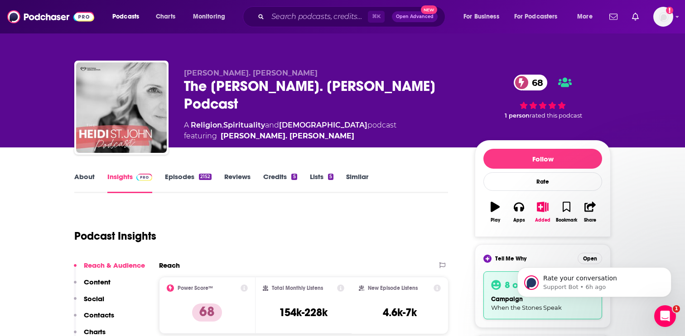
click at [661, 30] on div "Podcasts Charts Monitoring ⌘ K Open Advanced New For Business For Podcasters Mo…" at bounding box center [342, 17] width 685 height 34
click at [662, 24] on img "Logged in as EllaRoseMurphy" at bounding box center [663, 17] width 20 height 20
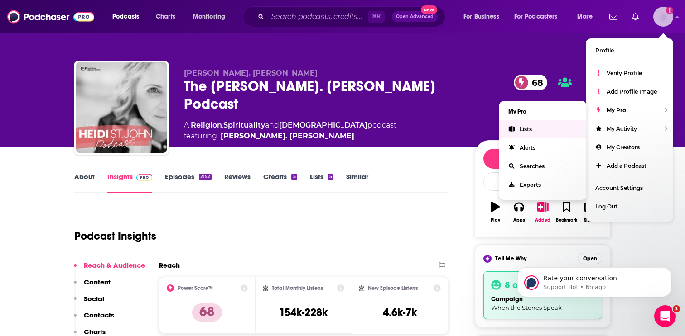
click at [548, 130] on link "Lists" at bounding box center [542, 129] width 87 height 19
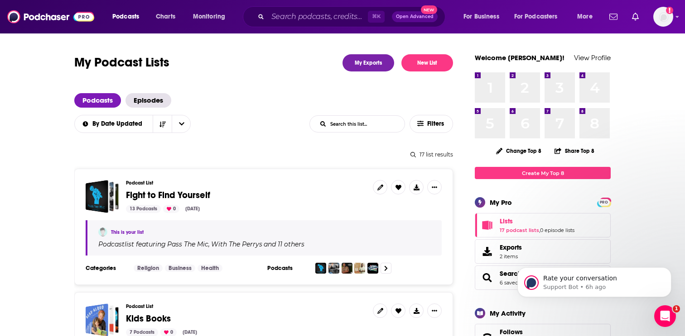
click at [160, 192] on span "Fight to Find Yourself" at bounding box center [168, 195] width 84 height 11
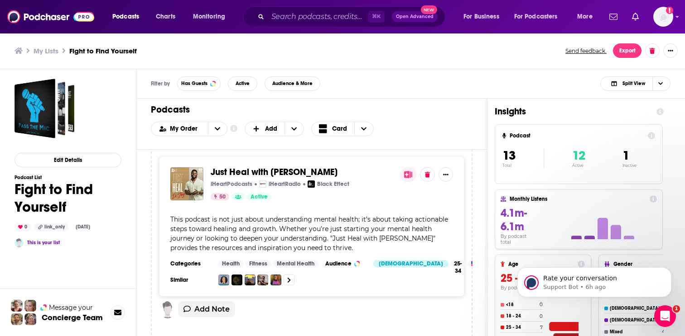
scroll to position [426, 0]
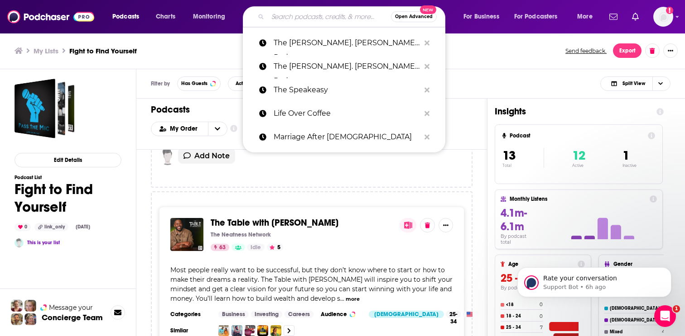
click at [338, 22] on input "Search podcasts, credits, & more..." at bounding box center [329, 17] width 123 height 14
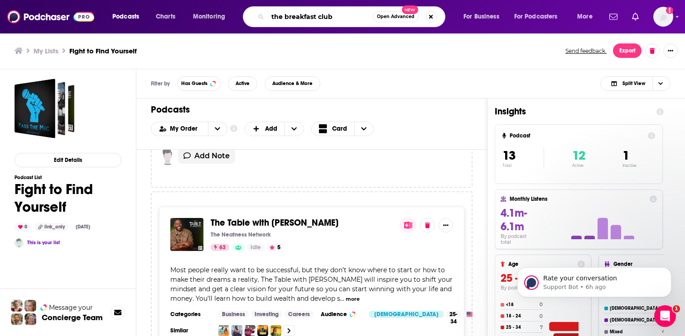
type input "the breakfast club"
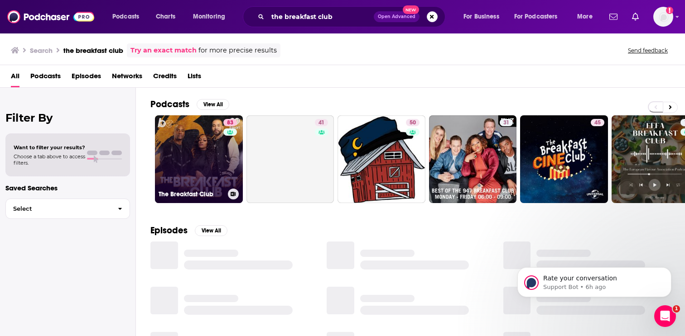
click at [224, 162] on div "83" at bounding box center [231, 154] width 16 height 70
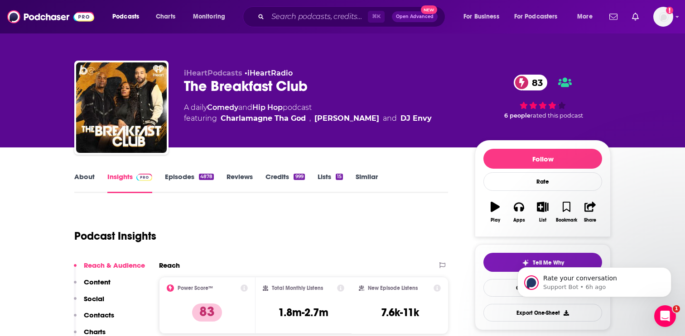
click at [198, 186] on link "Episodes 4878" at bounding box center [189, 183] width 49 height 21
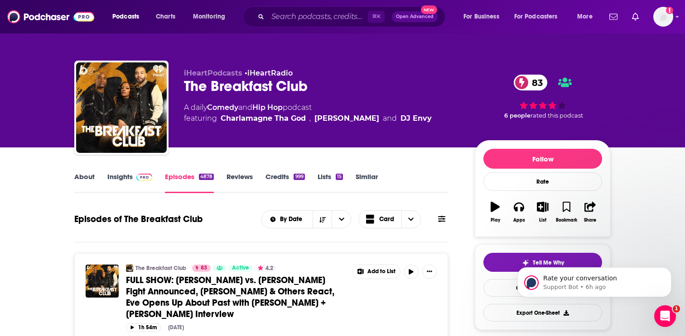
click at [95, 183] on div "About" at bounding box center [90, 183] width 33 height 21
click at [93, 181] on link "About" at bounding box center [84, 183] width 20 height 21
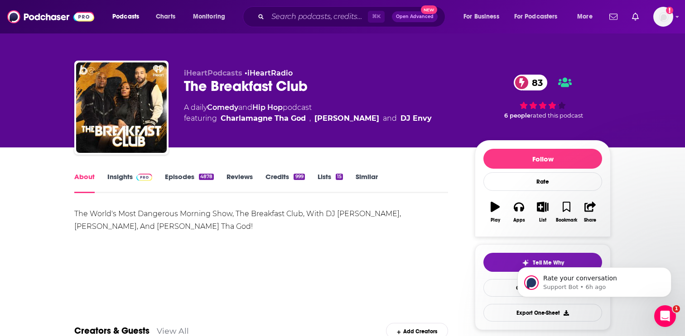
click at [113, 182] on link "Insights" at bounding box center [129, 183] width 45 height 21
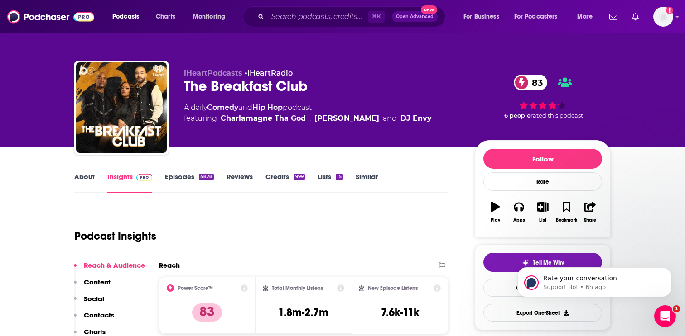
click at [176, 180] on link "Episodes 4878" at bounding box center [189, 183] width 49 height 21
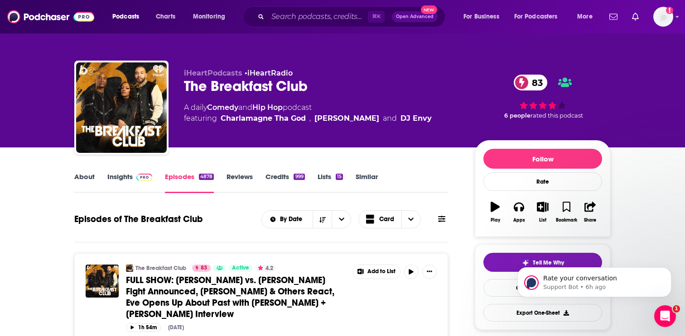
click at [127, 181] on link "Insights" at bounding box center [129, 183] width 45 height 21
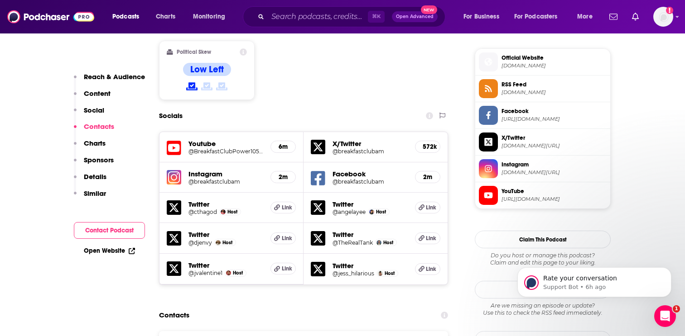
scroll to position [712, 0]
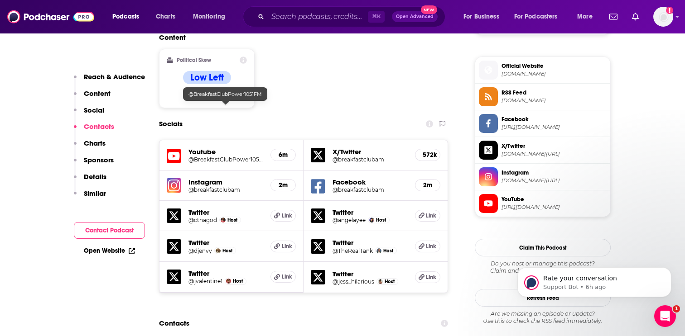
click at [206, 156] on h5 "@BreakfastClubPower1051FM" at bounding box center [225, 159] width 75 height 7
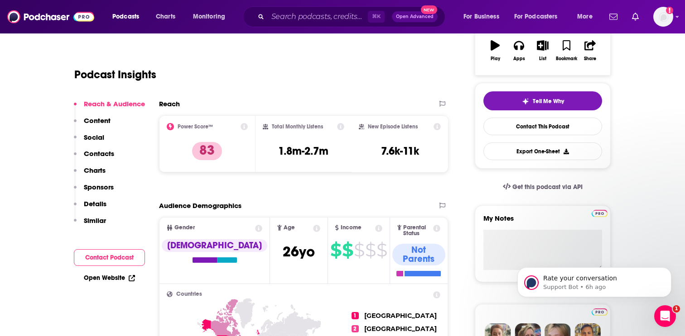
scroll to position [0, 0]
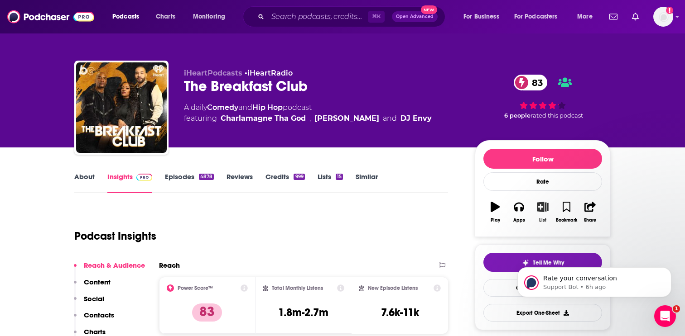
click at [545, 215] on button "List" at bounding box center [543, 212] width 24 height 33
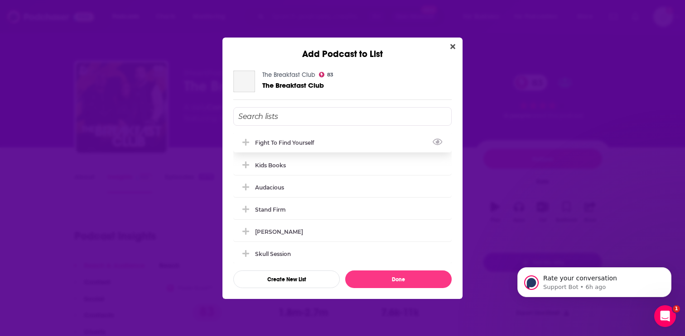
click at [282, 142] on div "Fight to Find Yourself" at bounding box center [287, 142] width 64 height 7
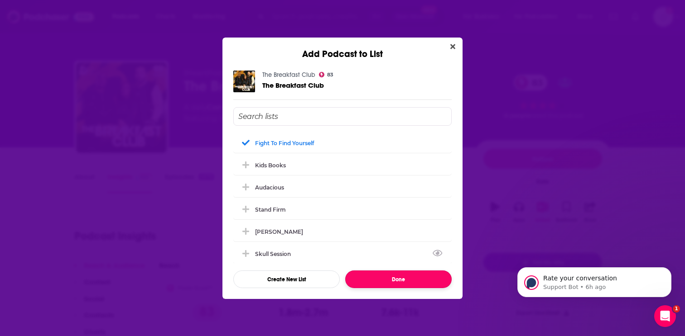
click at [377, 281] on button "Done" at bounding box center [398, 280] width 106 height 18
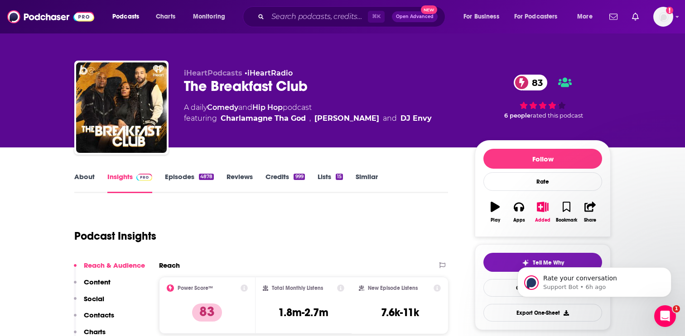
click at [297, 7] on div "⌘ K Open Advanced New" at bounding box center [344, 16] width 202 height 21
click at [303, 20] on input "Search podcasts, credits, & more..." at bounding box center [318, 17] width 100 height 14
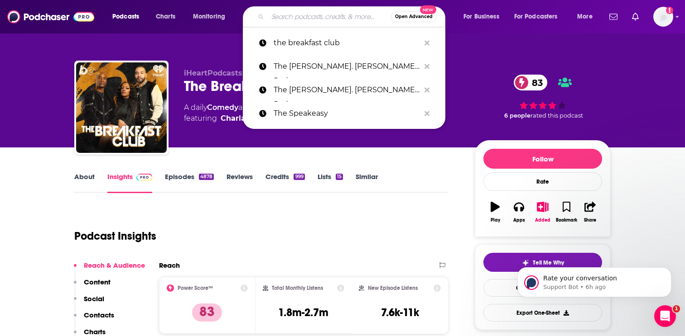
paste input "Christ With Coffee On Ice"
type input "Christ With Coffee On Ice"
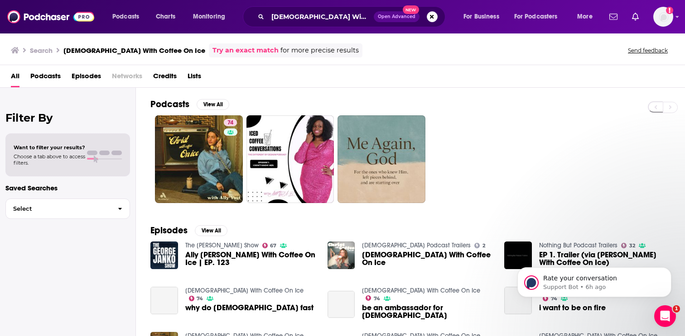
drag, startPoint x: 229, startPoint y: 125, endPoint x: 221, endPoint y: 142, distance: 18.9
click at [221, 142] on div "Power Score: 74" at bounding box center [230, 136] width 50 height 14
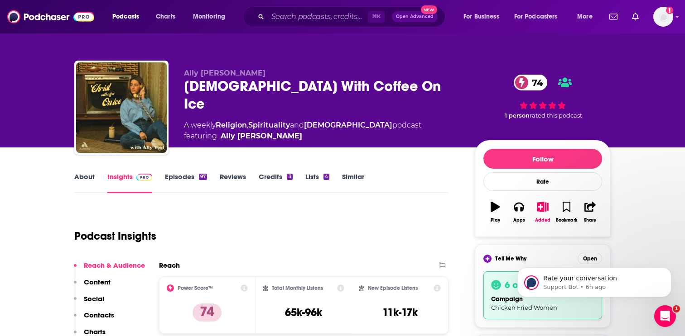
click at [198, 183] on link "Episodes 97" at bounding box center [186, 183] width 42 height 21
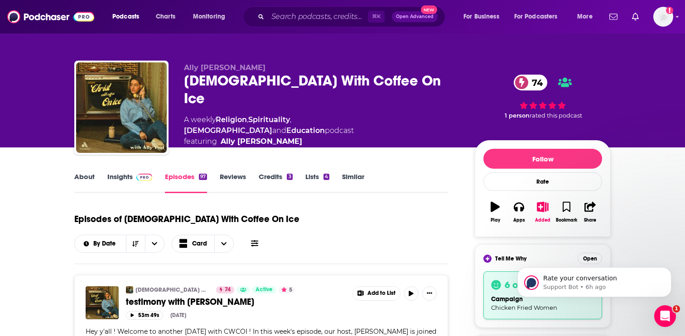
click at [125, 176] on link "Insights" at bounding box center [129, 183] width 45 height 21
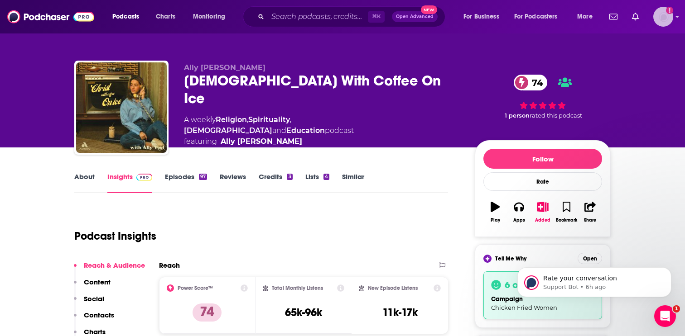
click at [663, 21] on img "Logged in as EllaRoseMurphy" at bounding box center [663, 17] width 20 height 20
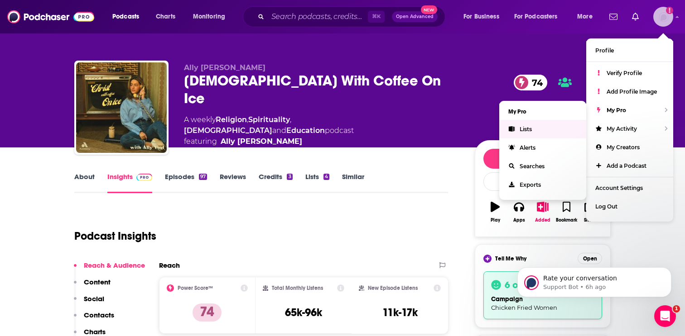
click at [534, 131] on link "Lists" at bounding box center [542, 129] width 87 height 19
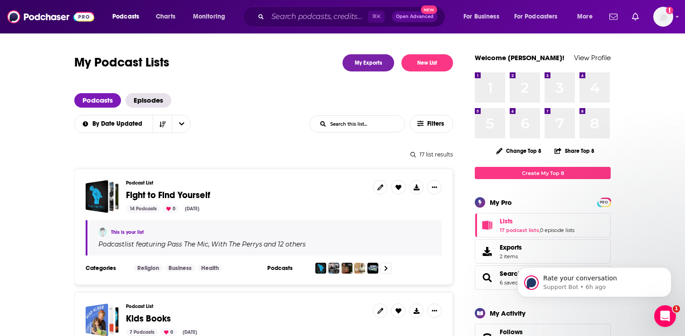
click at [197, 188] on div "Podcast List Fight to Find Yourself 14 Podcasts 0 Aug 21, 2025" at bounding box center [246, 196] width 240 height 33
click at [193, 196] on span "Fight to Find Yourself" at bounding box center [168, 195] width 84 height 11
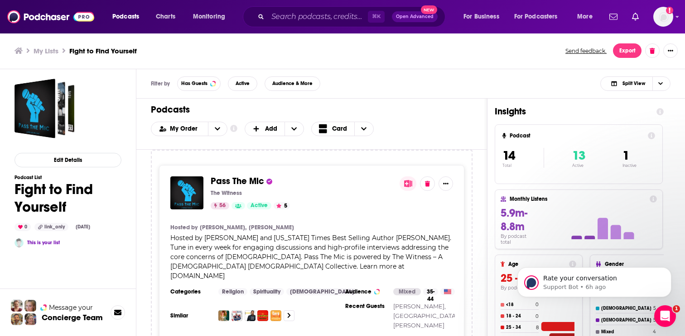
click at [217, 187] on div "Pass The Mic The Witness 56 Active 5" at bounding box center [302, 193] width 182 height 33
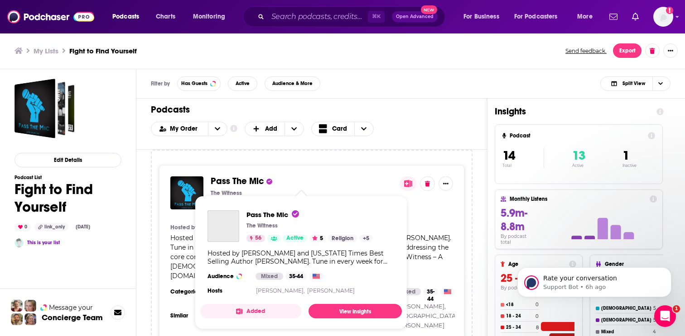
click at [214, 183] on span "Pass The Mic" at bounding box center [237, 181] width 53 height 11
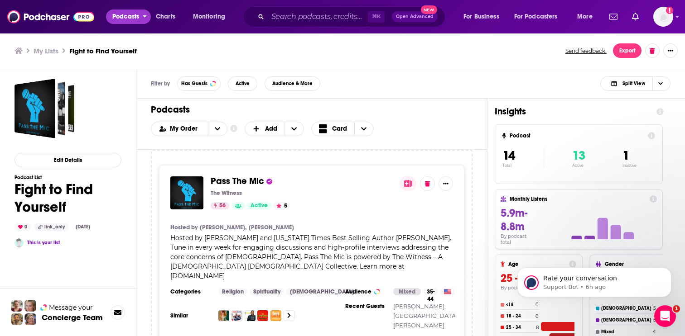
click at [144, 12] on icon "open menu" at bounding box center [145, 15] width 4 height 6
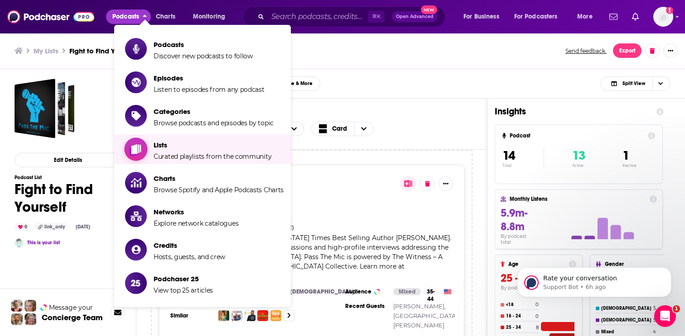
click at [172, 122] on span "Browse podcasts and episodes by topic" at bounding box center [214, 123] width 120 height 8
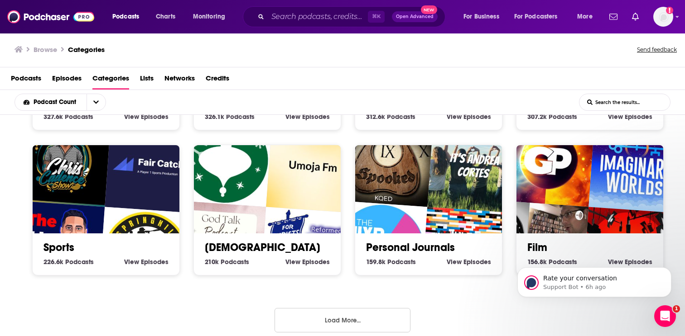
scroll to position [423, 0]
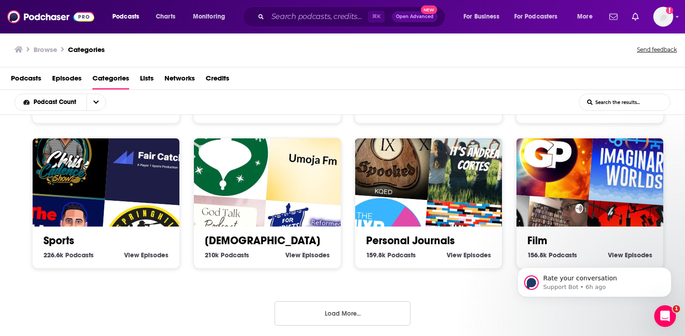
click at [262, 218] on img "God Talk - Girls on Fire" at bounding box center [219, 241] width 94 height 94
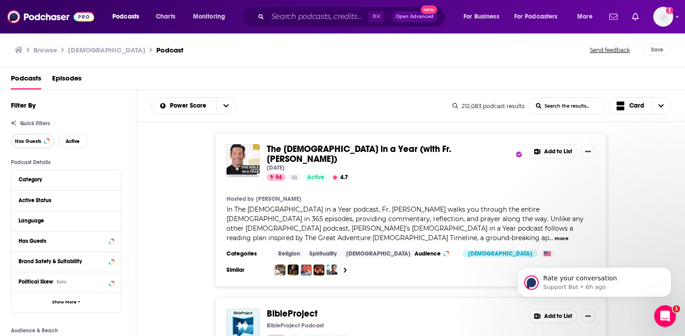
click at [48, 145] on button "Has Guests" at bounding box center [32, 141] width 43 height 14
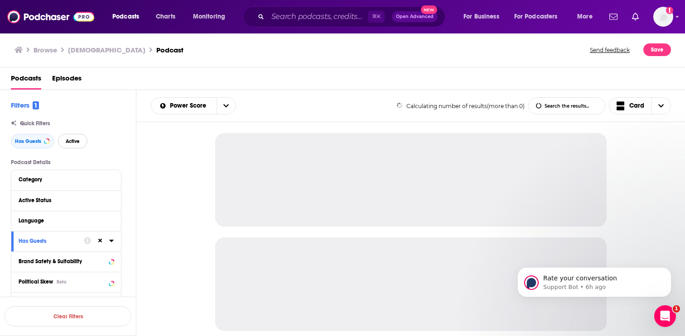
click at [72, 142] on span "Active" at bounding box center [73, 141] width 14 height 5
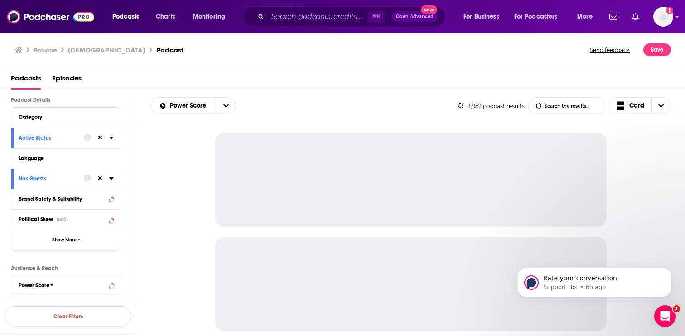
scroll to position [72, 0]
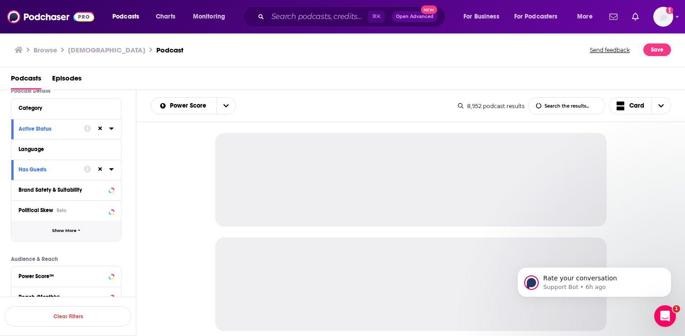
click at [64, 233] on span "Show More" at bounding box center [64, 231] width 24 height 5
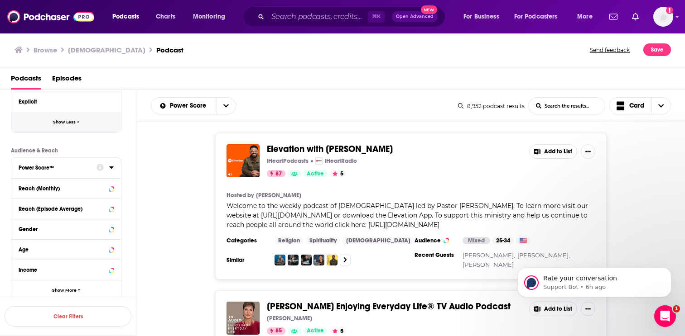
scroll to position [370, 0]
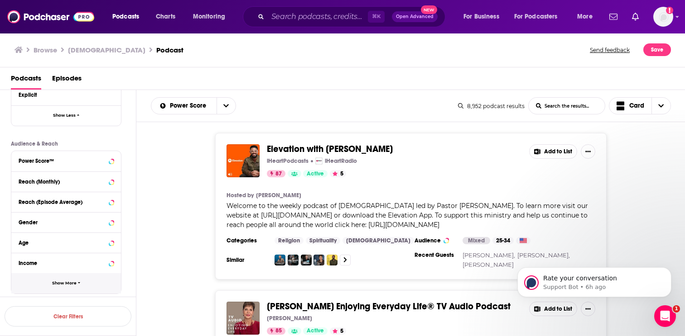
click at [67, 284] on span "Show More" at bounding box center [64, 283] width 24 height 5
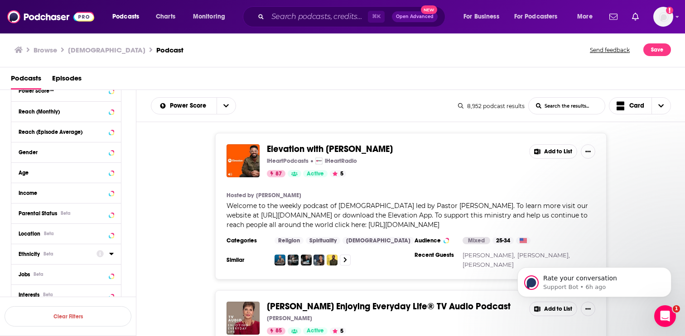
scroll to position [458, 0]
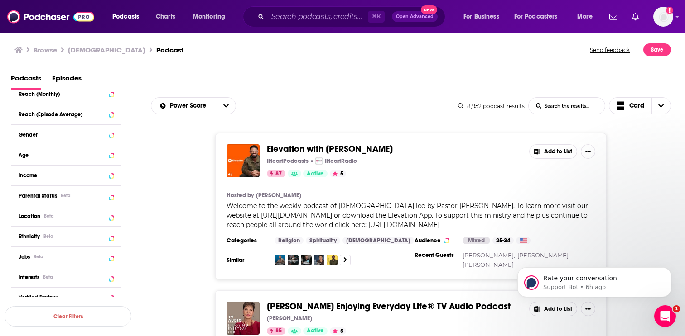
click at [73, 243] on div "Ethnicity Beta" at bounding box center [66, 236] width 110 height 20
click at [77, 235] on div "Ethnicity Beta" at bounding box center [55, 237] width 72 height 6
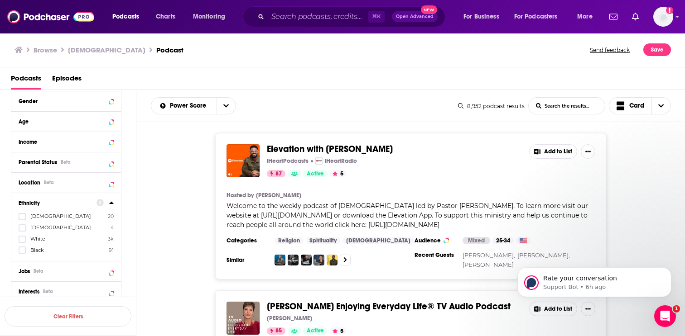
scroll to position [500, 0]
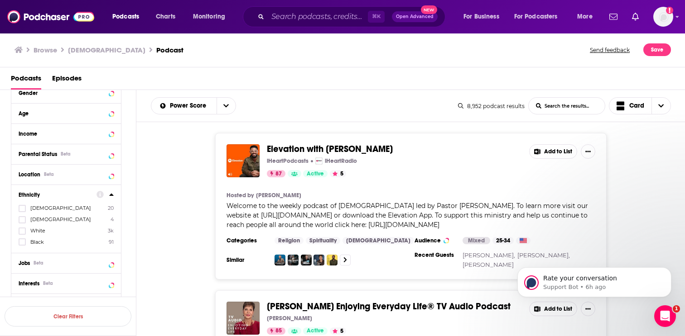
click at [51, 245] on label "Black 91" at bounding box center [66, 243] width 95 height 8
click at [22, 245] on input "multiSelectOption-africanamerican-3" at bounding box center [22, 245] width 0 height 0
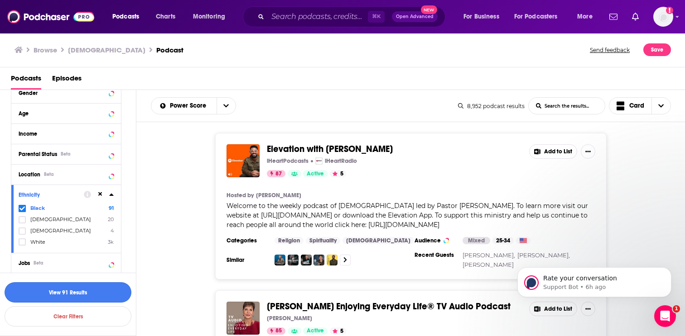
click at [65, 295] on button "View 91 Results" at bounding box center [68, 293] width 127 height 20
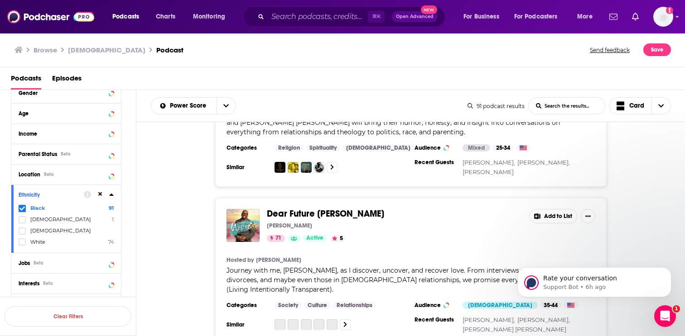
scroll to position [111, 0]
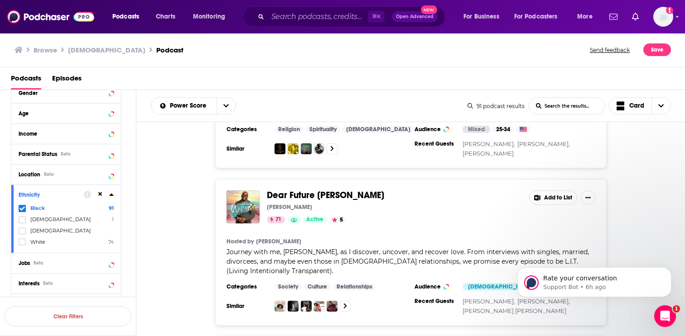
click at [281, 196] on span "Dear Future Wifey" at bounding box center [325, 195] width 117 height 11
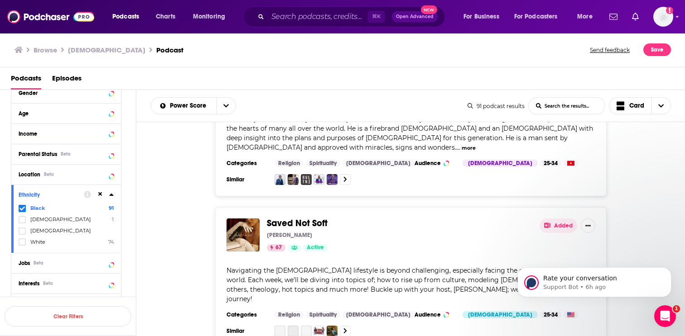
scroll to position [407, 0]
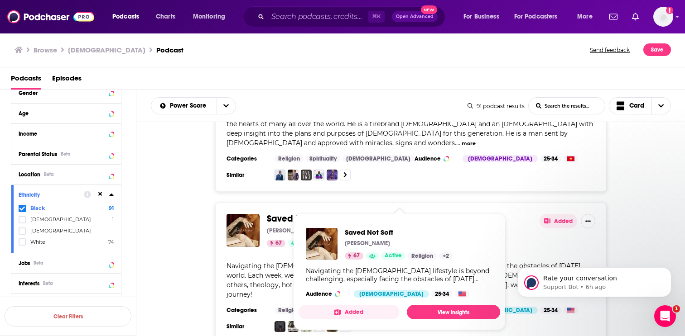
click at [277, 213] on span "Saved Not Soft" at bounding box center [297, 218] width 61 height 11
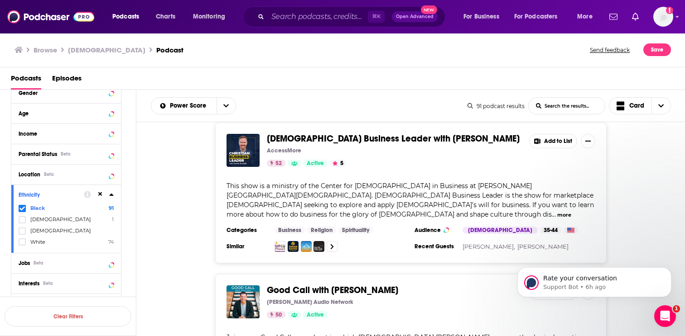
scroll to position [3338, 0]
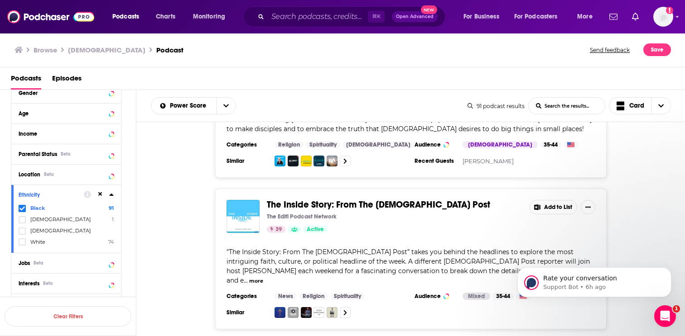
scroll to position [5518, 0]
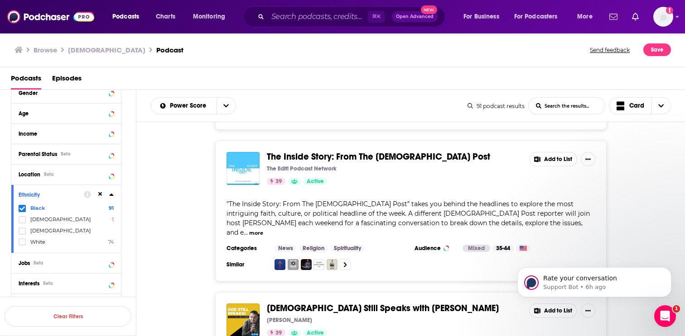
click at [22, 210] on icon at bounding box center [21, 208] width 5 height 4
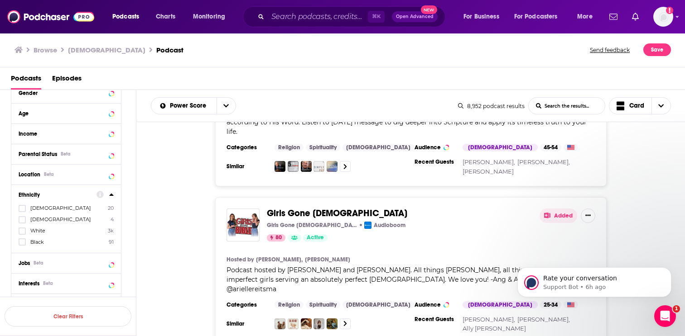
scroll to position [1528, 0]
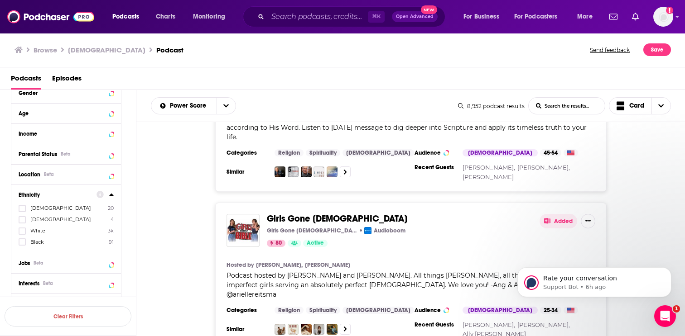
click at [316, 213] on span "Girls Gone Bible" at bounding box center [337, 218] width 140 height 11
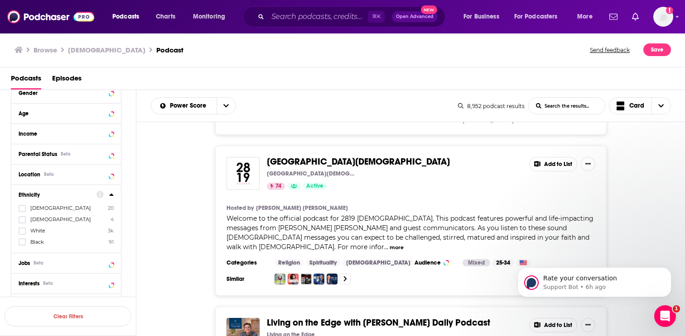
scroll to position [3643, 0]
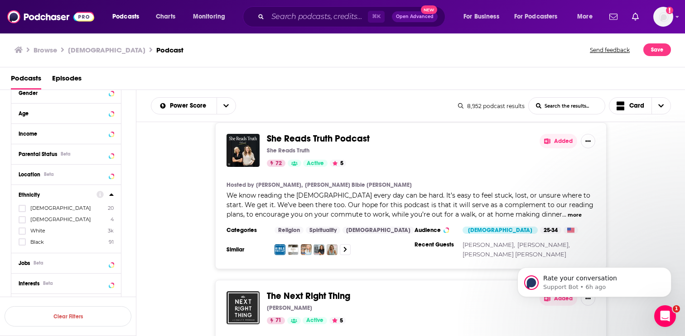
scroll to position [7447, 0]
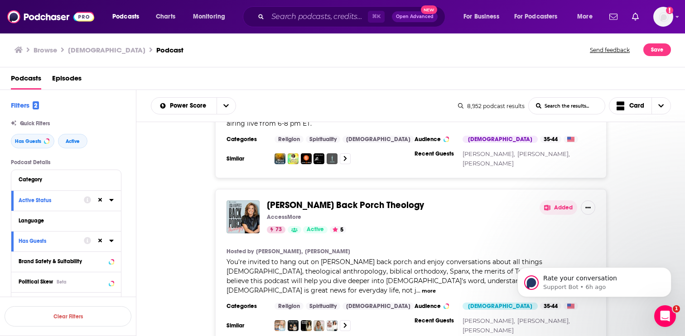
scroll to position [5661, 0]
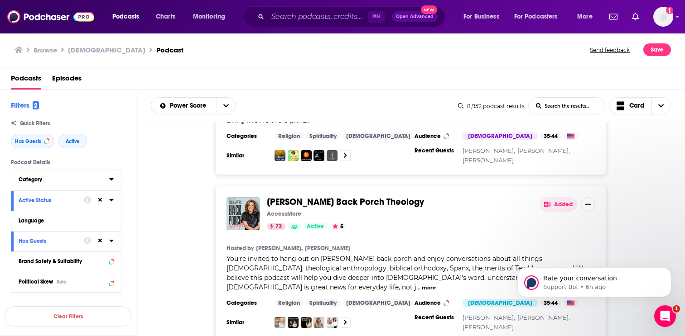
click at [60, 182] on div "Category" at bounding box center [61, 180] width 85 height 6
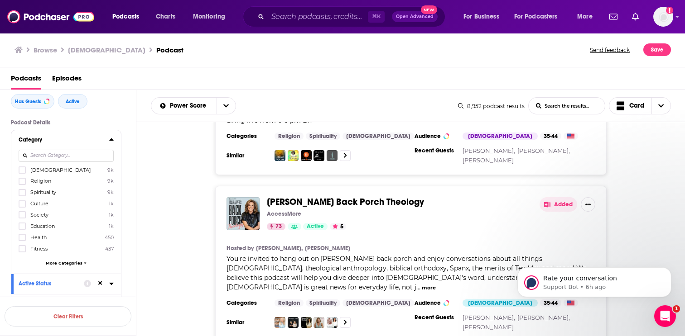
scroll to position [43, 0]
click at [58, 260] on span "More Categories" at bounding box center [64, 260] width 37 height 5
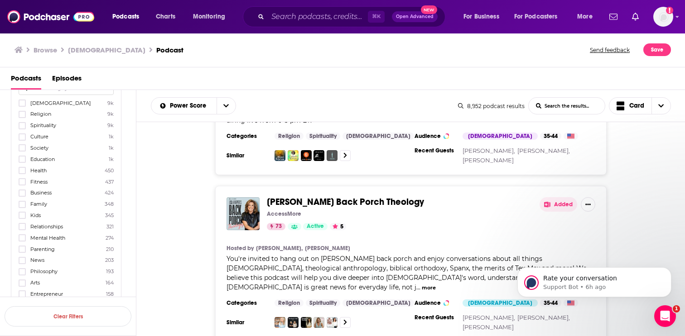
scroll to position [108, 0]
click at [51, 235] on span "Mental Health" at bounding box center [47, 237] width 35 height 6
click at [22, 240] on input "multiSelectOption-mental-health-12" at bounding box center [22, 240] width 0 height 0
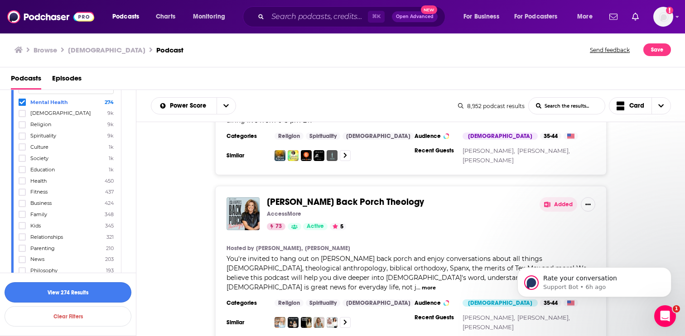
click at [57, 289] on button "View 274 Results" at bounding box center [68, 293] width 127 height 20
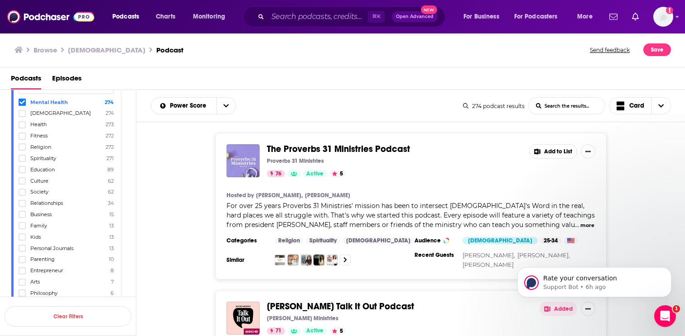
click at [211, 238] on div "The Proverbs 31 Ministries Podcast Proverbs 31 Ministries 76 Active 5 Add to Li…" at bounding box center [410, 206] width 549 height 147
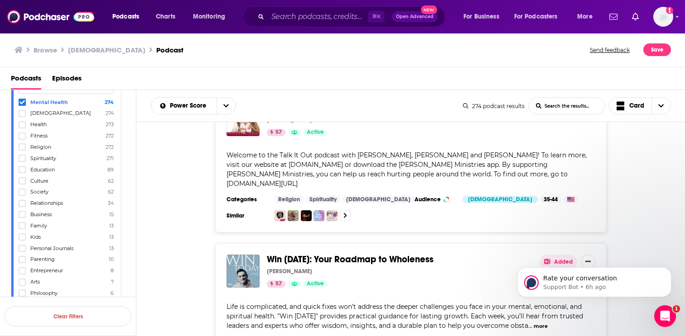
scroll to position [1823, 0]
click at [555, 254] on button "Added" at bounding box center [558, 261] width 38 height 14
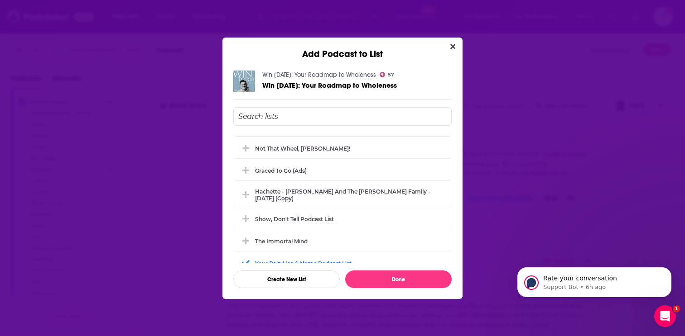
scroll to position [0, 0]
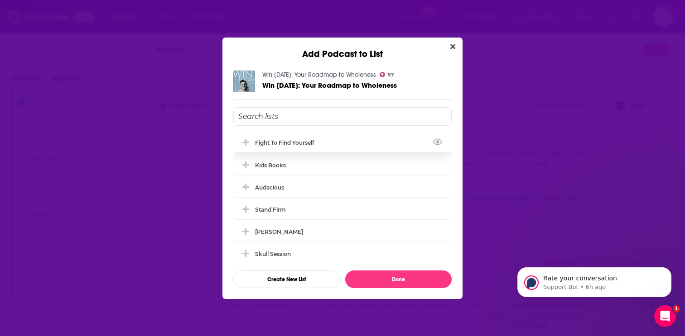
click at [339, 143] on div "Fight to Find Yourself" at bounding box center [342, 143] width 218 height 20
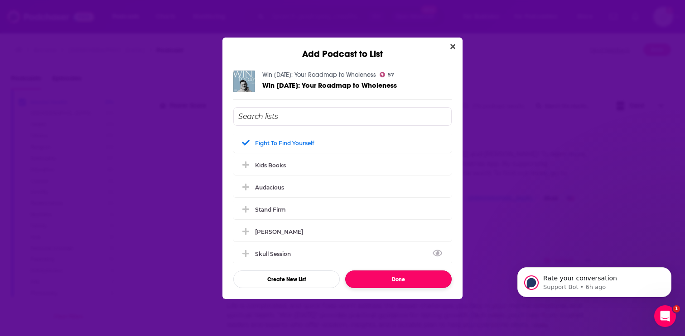
click at [369, 275] on button "Done" at bounding box center [398, 280] width 106 height 18
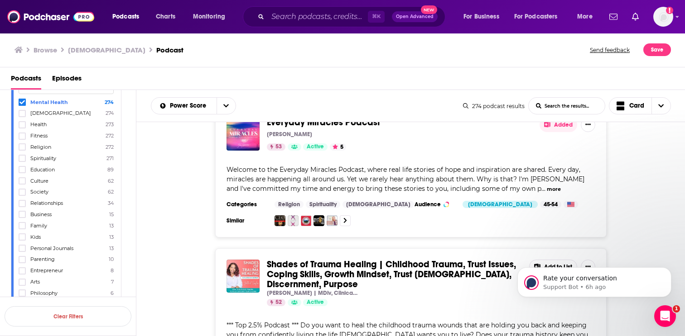
scroll to position [3442, 0]
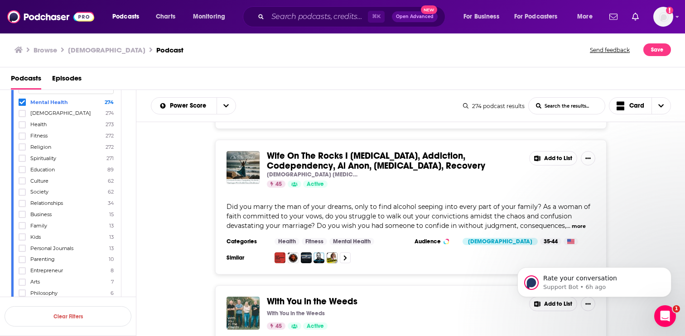
scroll to position [7134, 0]
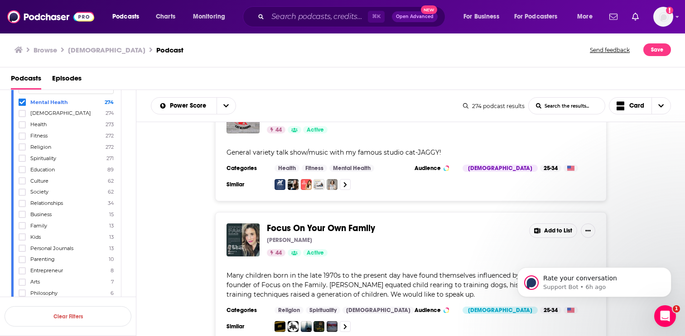
scroll to position [7868, 0]
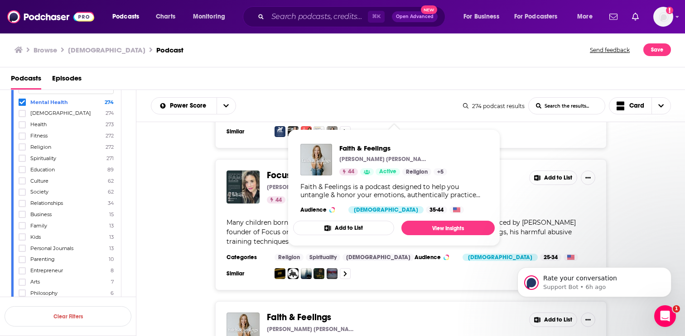
scroll to position [7935, 0]
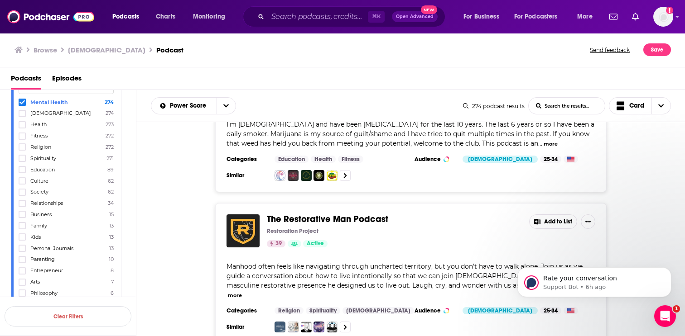
scroll to position [10494, 0]
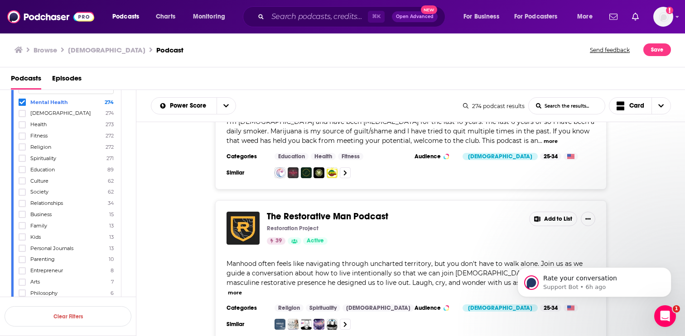
click at [320, 24] on div "⌘ K Open Advanced New" at bounding box center [344, 16] width 202 height 21
click at [319, 19] on input "Search podcasts, credits, & more..." at bounding box center [318, 17] width 100 height 14
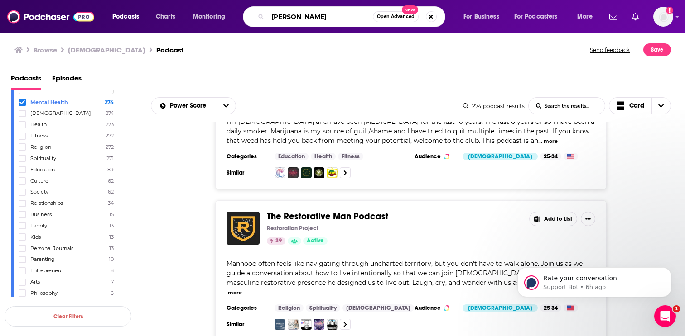
type input "melissa radke"
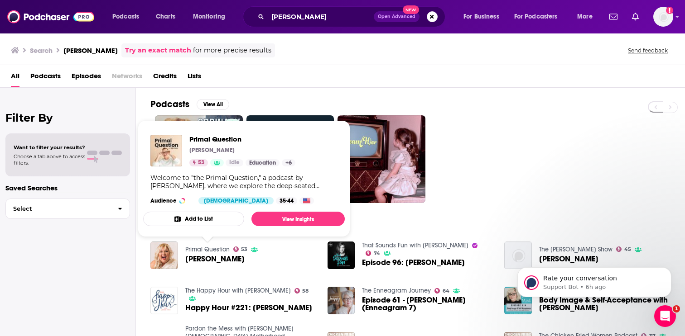
click at [209, 252] on link "Primal Question" at bounding box center [207, 250] width 44 height 8
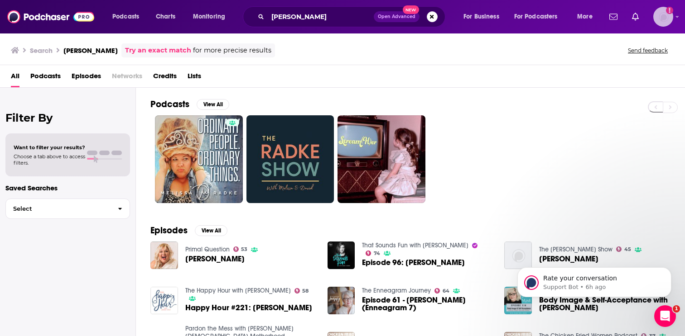
click at [658, 14] on img "Logged in as EllaRoseMurphy" at bounding box center [663, 17] width 20 height 20
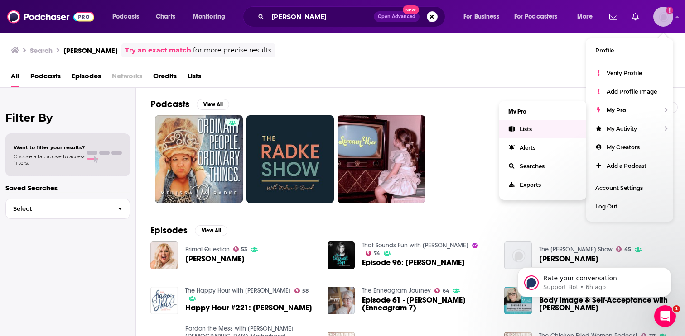
click at [545, 126] on link "Lists" at bounding box center [542, 129] width 87 height 19
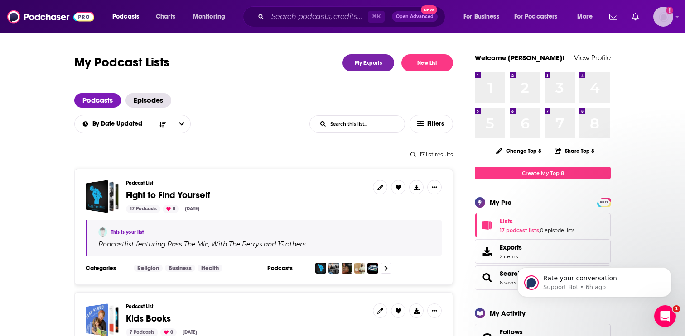
click at [662, 20] on img "Logged in as EllaRoseMurphy" at bounding box center [663, 17] width 20 height 20
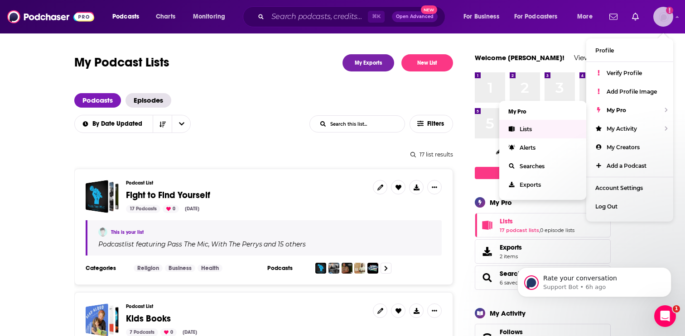
click at [556, 128] on link "Lists" at bounding box center [542, 129] width 87 height 19
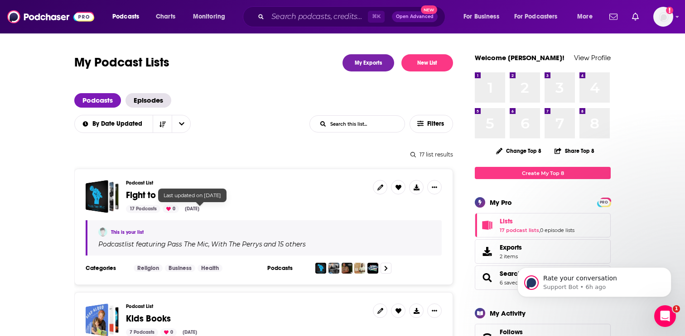
click at [206, 193] on div "Last updated on Aug 21, 2025" at bounding box center [192, 196] width 68 height 14
click at [201, 200] on span "Fight to Find Yourself" at bounding box center [168, 195] width 84 height 11
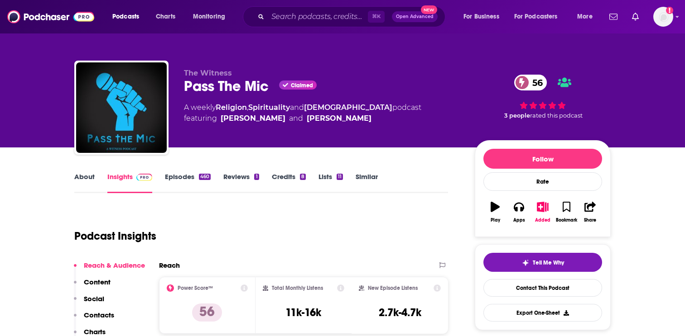
click at [80, 178] on link "About" at bounding box center [84, 183] width 20 height 21
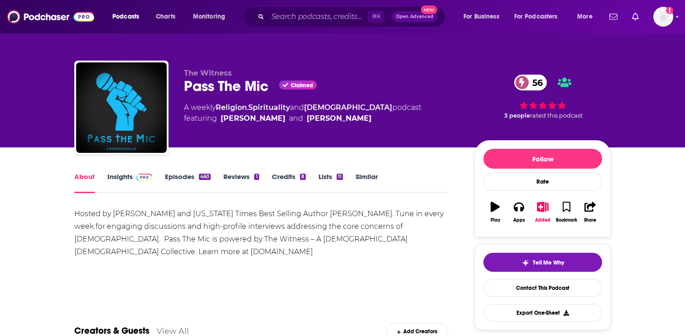
click at [170, 181] on link "Episodes 460" at bounding box center [188, 183] width 46 height 21
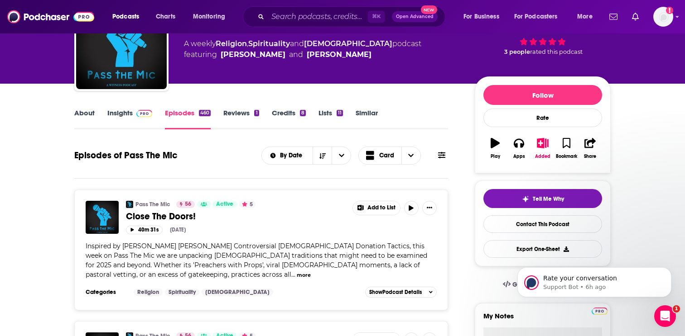
scroll to position [75, 0]
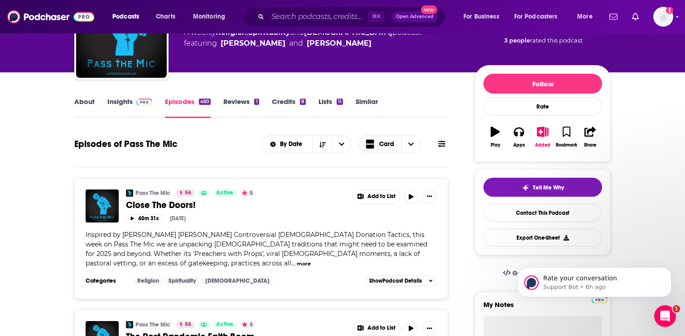
click at [129, 102] on link "Insights" at bounding box center [129, 107] width 45 height 21
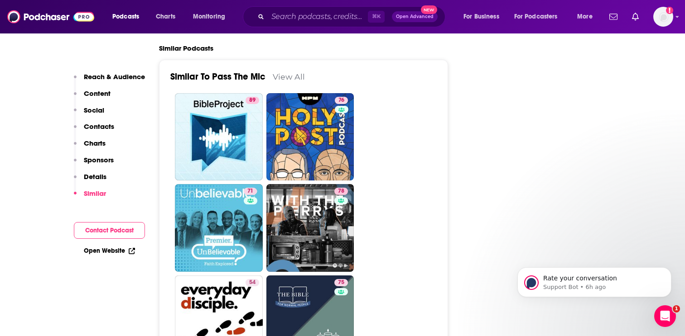
scroll to position [1239, 0]
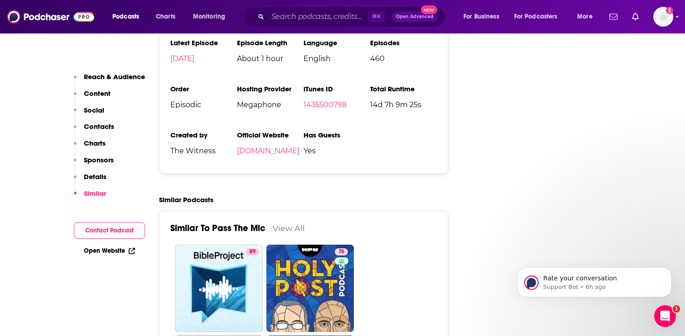
click at [287, 224] on link "View All" at bounding box center [289, 229] width 32 height 10
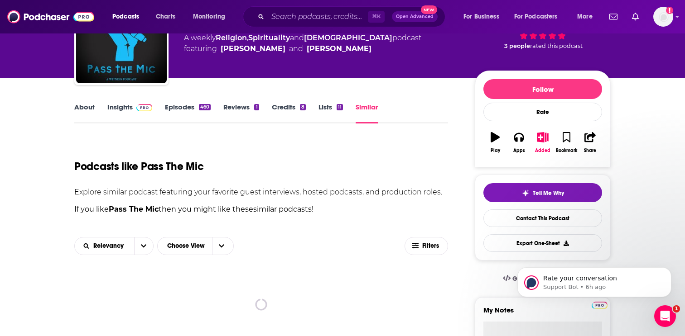
scroll to position [75, 0]
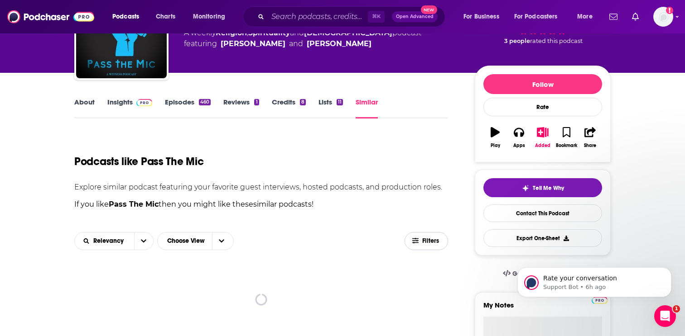
click at [430, 243] on span "Filters" at bounding box center [431, 241] width 18 height 6
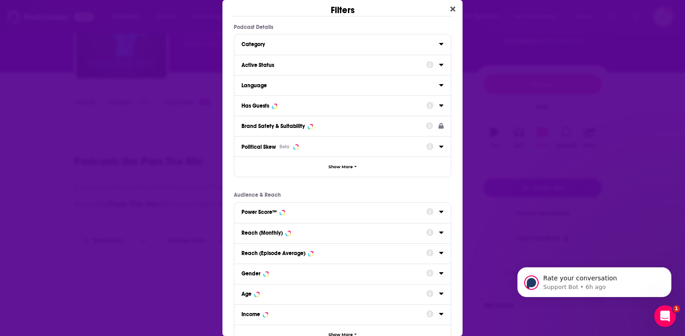
click at [300, 42] on div "Category" at bounding box center [337, 44] width 192 height 6
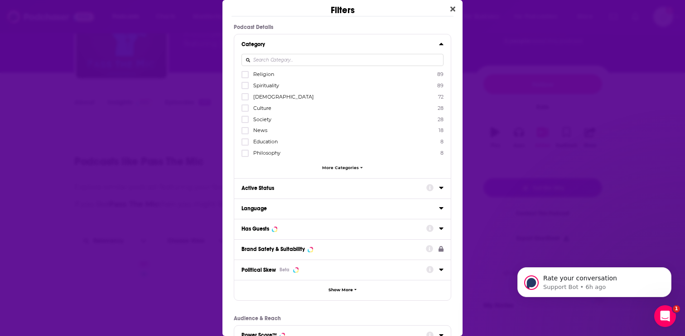
click at [283, 45] on div "Category" at bounding box center [337, 44] width 192 height 6
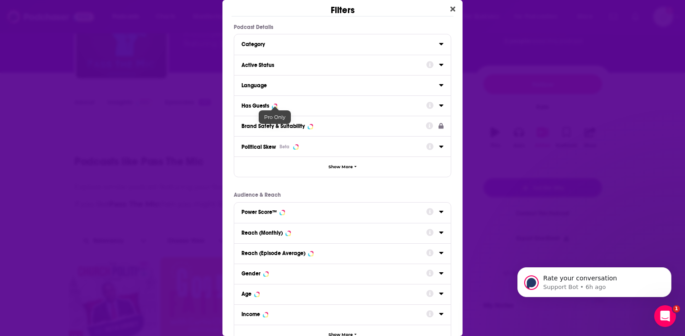
click at [273, 109] on div at bounding box center [275, 111] width 8 height 8
click at [285, 110] on button "Has Guests" at bounding box center [333, 105] width 185 height 11
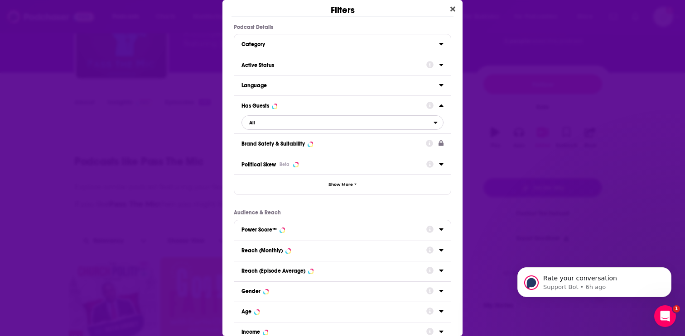
click at [286, 119] on span "All" at bounding box center [338, 123] width 192 height 12
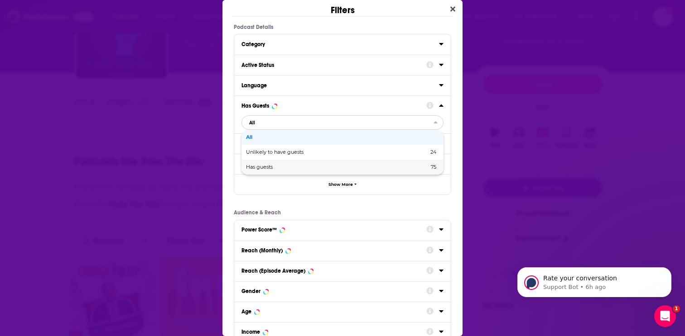
click at [282, 167] on span "Has guests" at bounding box center [298, 167] width 105 height 5
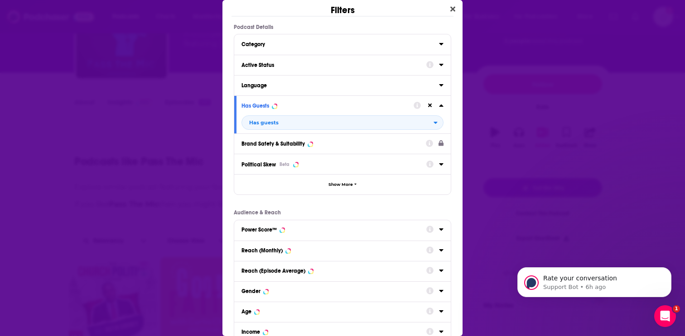
click at [293, 65] on div "Active Status" at bounding box center [330, 65] width 179 height 6
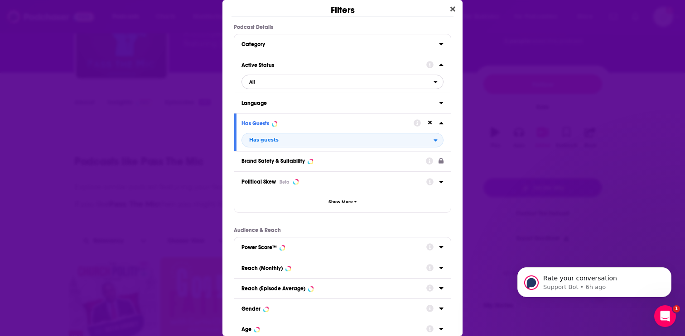
click at [292, 82] on span "All" at bounding box center [338, 82] width 192 height 12
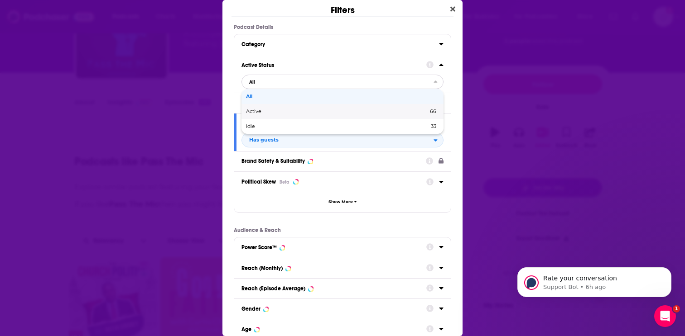
click at [281, 114] on span "Active" at bounding box center [295, 111] width 99 height 5
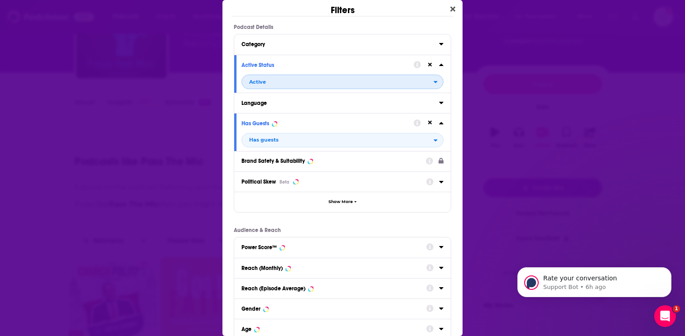
scroll to position [98, 0]
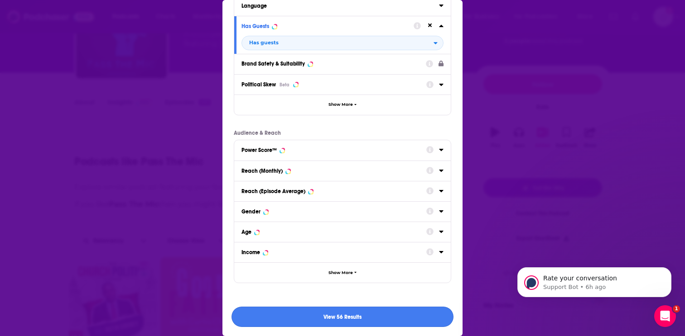
click at [291, 315] on button "View 56 Results" at bounding box center [342, 317] width 222 height 20
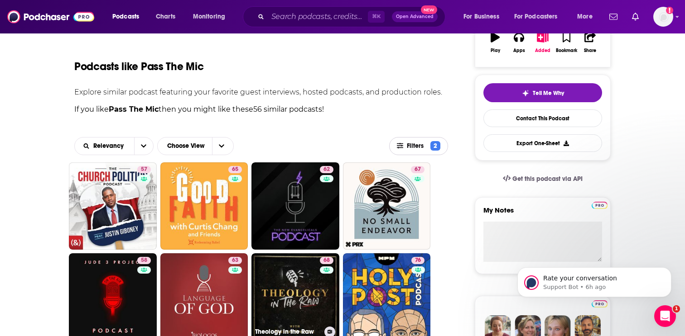
scroll to position [174, 0]
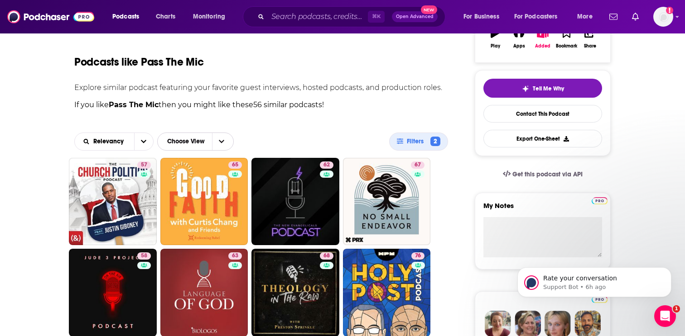
click at [221, 137] on span "Choose View" at bounding box center [221, 141] width 19 height 17
click at [259, 110] on p "If you like Pass The Mic then you might like these 56 similar podcasts !" at bounding box center [261, 105] width 374 height 12
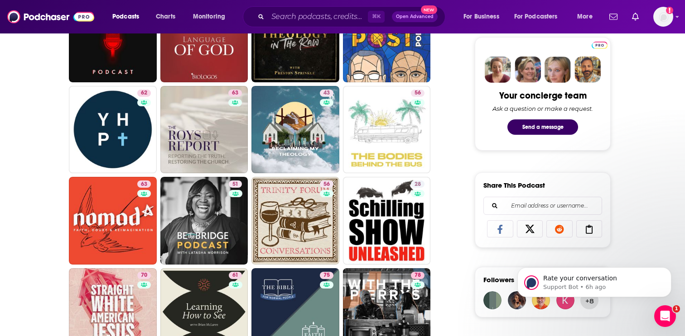
scroll to position [434, 0]
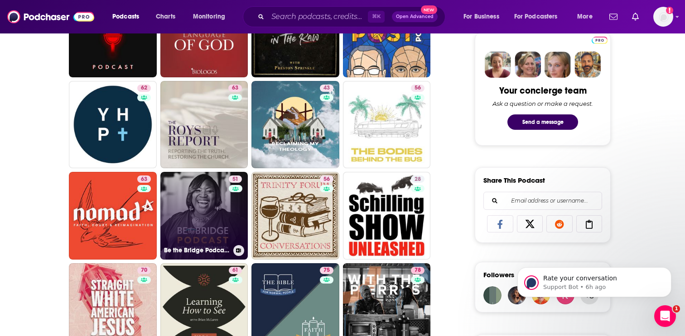
click at [197, 216] on link "51 Be the Bridge Podcast with Latasha Morrison" at bounding box center [204, 216] width 88 height 88
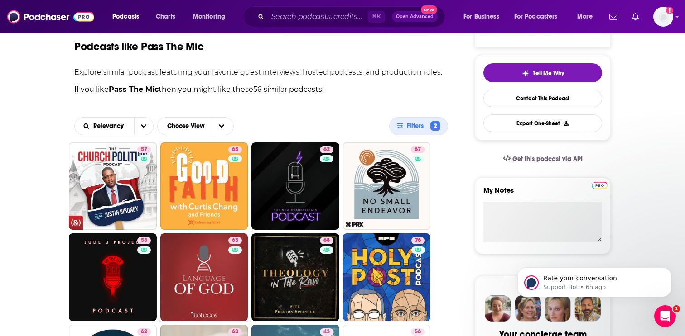
scroll to position [246, 0]
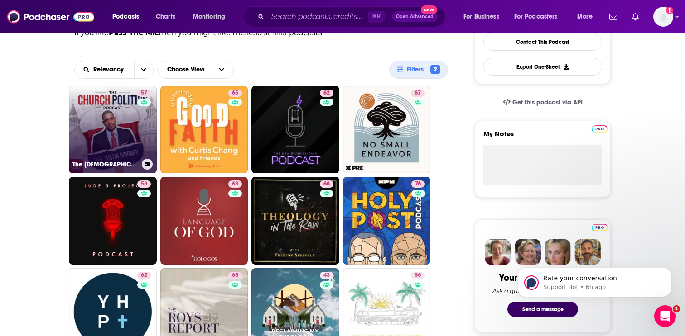
click at [102, 102] on link "57 The Church Politics Podcast" at bounding box center [113, 130] width 88 height 88
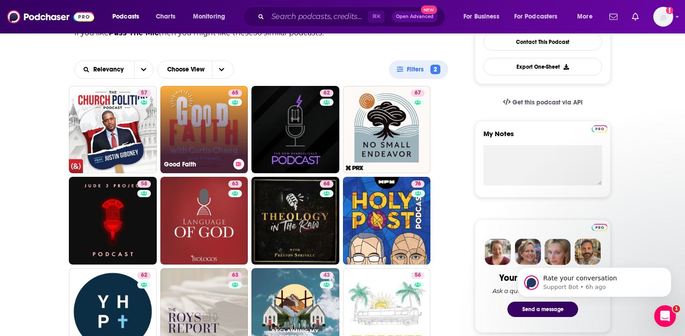
click at [219, 115] on link "65 Good Faith" at bounding box center [204, 130] width 88 height 88
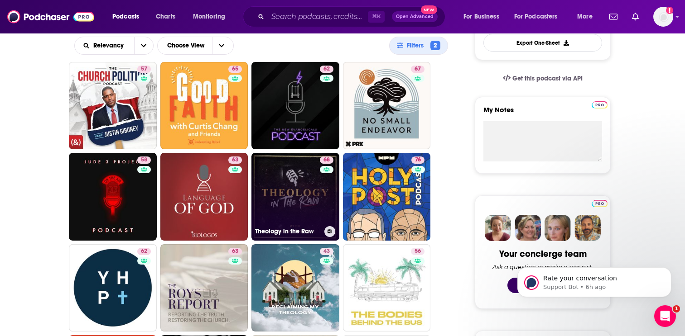
scroll to position [280, 0]
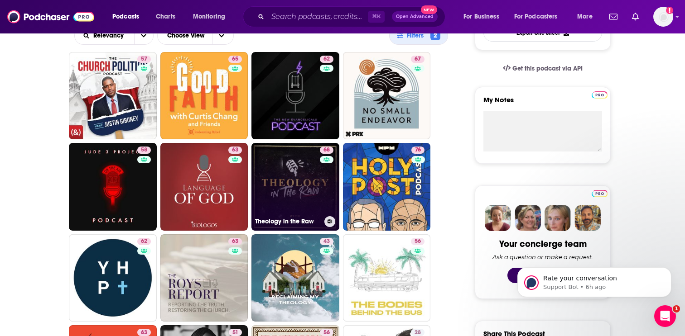
click at [295, 180] on link "68 Theology in the Raw" at bounding box center [295, 187] width 88 height 88
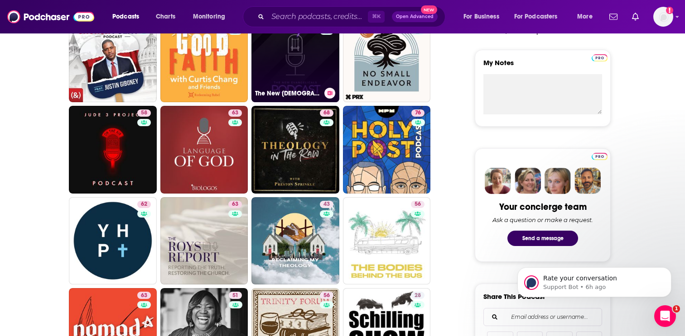
scroll to position [322, 0]
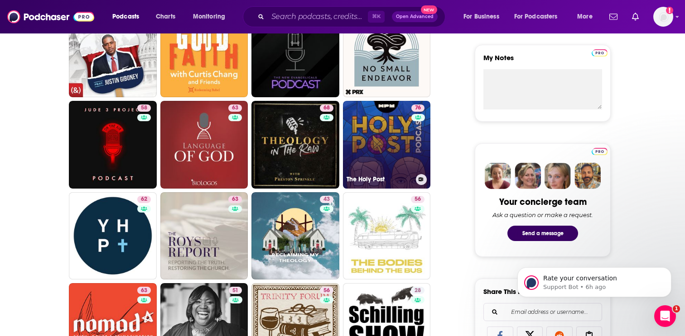
click at [383, 130] on link "76 The Holy Post" at bounding box center [387, 145] width 88 height 88
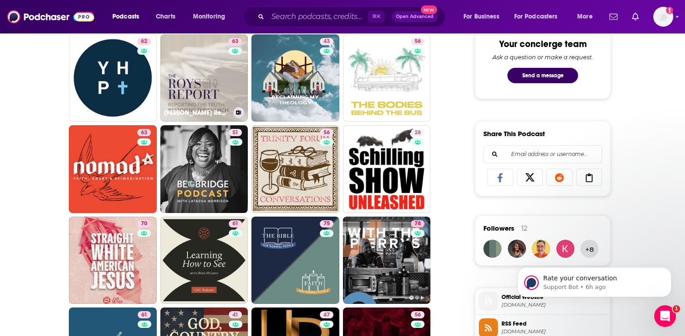
scroll to position [485, 0]
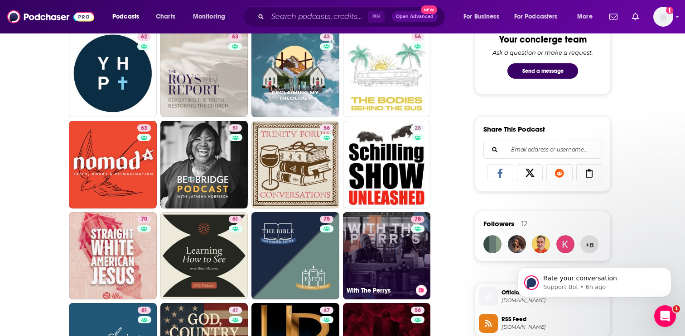
click at [393, 271] on link "78 With The Perrys" at bounding box center [387, 256] width 88 height 88
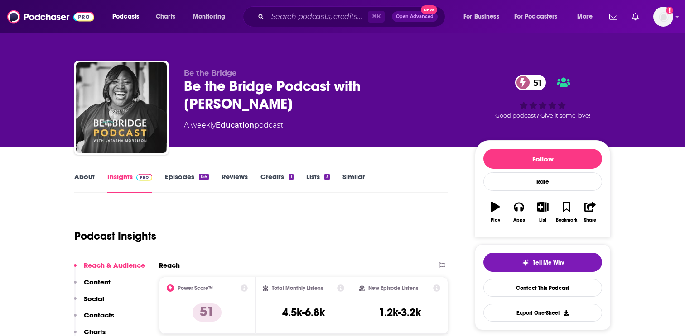
click at [89, 177] on link "About" at bounding box center [84, 183] width 20 height 21
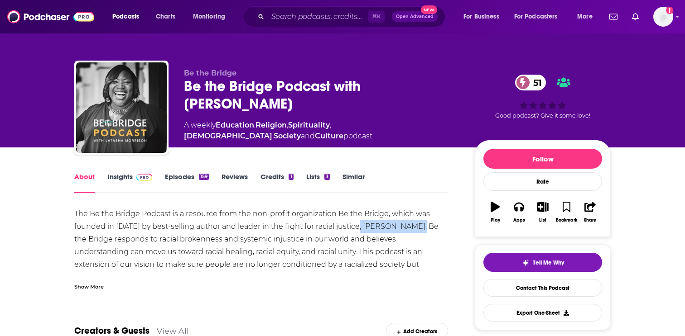
drag, startPoint x: 354, startPoint y: 226, endPoint x: 414, endPoint y: 230, distance: 60.3
click at [414, 230] on div "The Be the Bridge Podcast is a resource from the non-profit organization Be the…" at bounding box center [261, 246] width 374 height 76
copy div "[PERSON_NAME]"
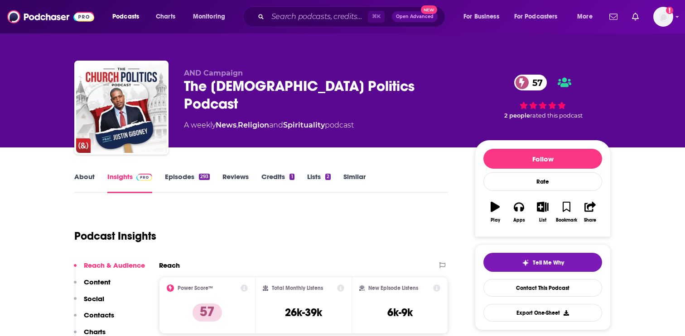
click at [85, 178] on link "About" at bounding box center [84, 183] width 20 height 21
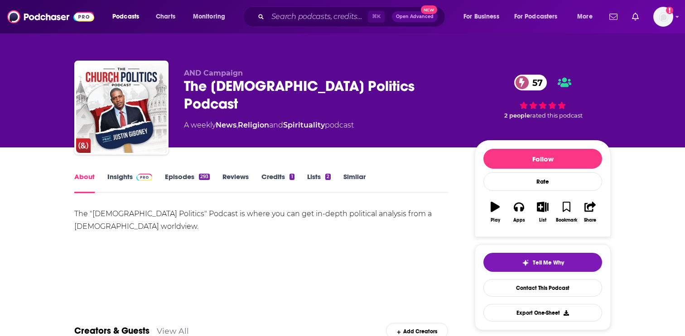
click at [182, 184] on link "Episodes 293" at bounding box center [187, 183] width 45 height 21
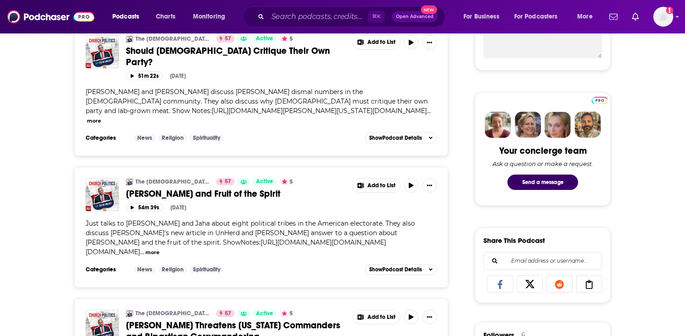
scroll to position [399, 0]
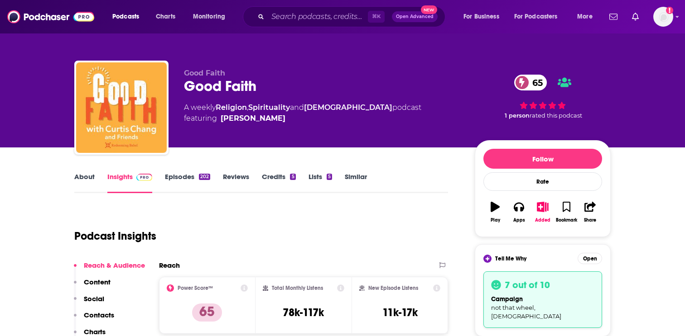
click at [92, 184] on link "About" at bounding box center [84, 183] width 20 height 21
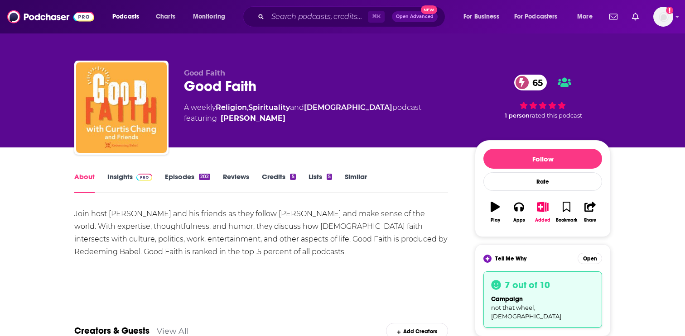
drag, startPoint x: 97, startPoint y: 230, endPoint x: 111, endPoint y: 239, distance: 16.2
click at [101, 231] on div "Join host [PERSON_NAME] and his friends as they follow [PERSON_NAME] and make s…" at bounding box center [261, 233] width 374 height 51
click at [118, 246] on div "Join host [PERSON_NAME] and his friends as they follow [PERSON_NAME] and make s…" at bounding box center [261, 233] width 374 height 51
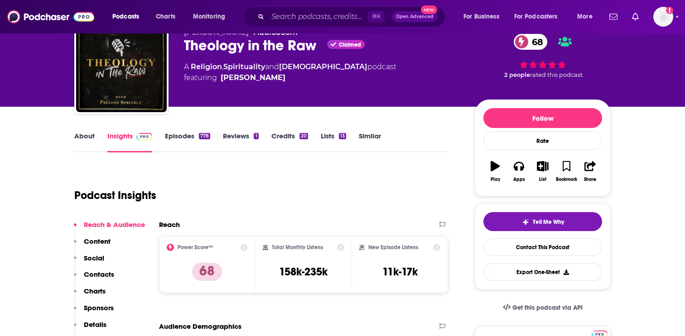
scroll to position [43, 0]
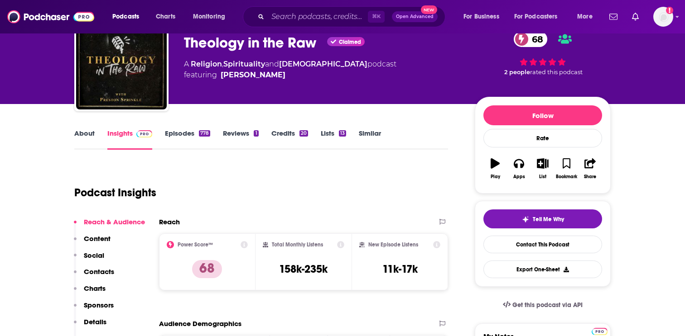
click at [187, 137] on link "Episodes 778" at bounding box center [187, 139] width 45 height 21
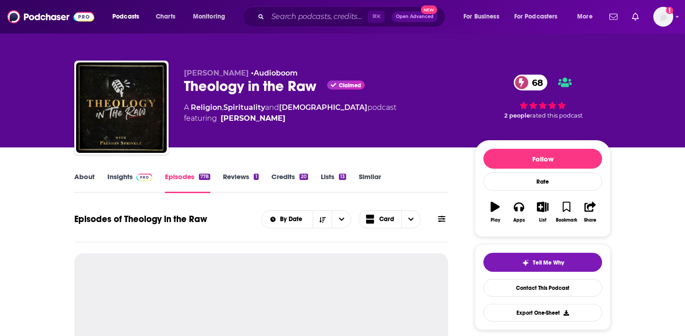
click at [82, 178] on link "About" at bounding box center [84, 183] width 20 height 21
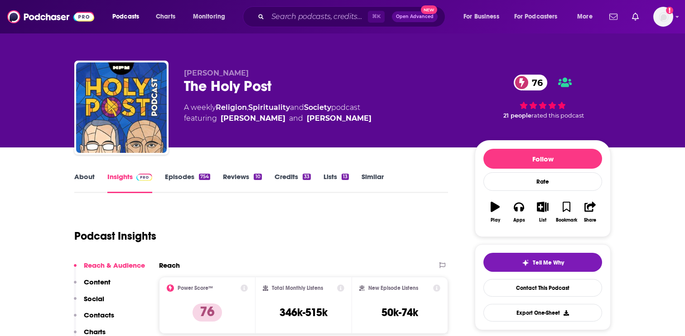
click at [83, 180] on link "About" at bounding box center [84, 183] width 20 height 21
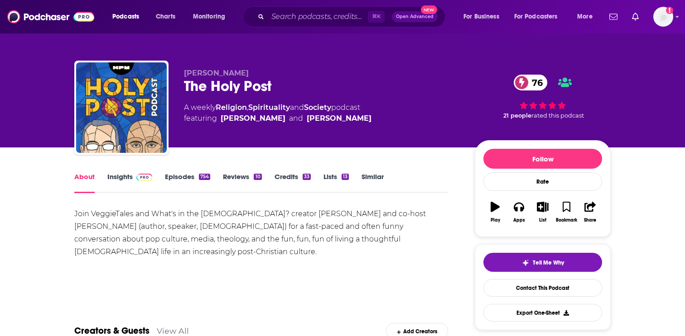
click at [133, 177] on span at bounding box center [142, 177] width 19 height 9
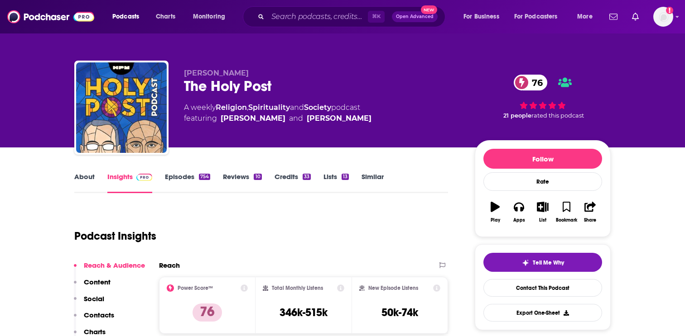
click at [169, 178] on link "Episodes 754" at bounding box center [187, 183] width 45 height 21
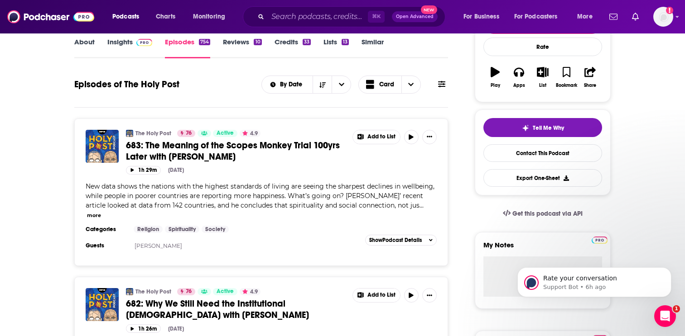
scroll to position [59, 0]
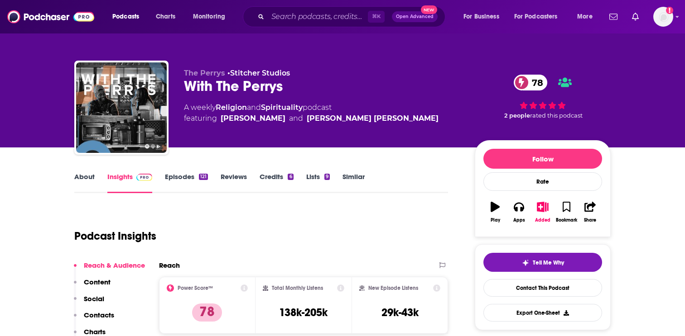
click at [79, 186] on link "About" at bounding box center [84, 183] width 20 height 21
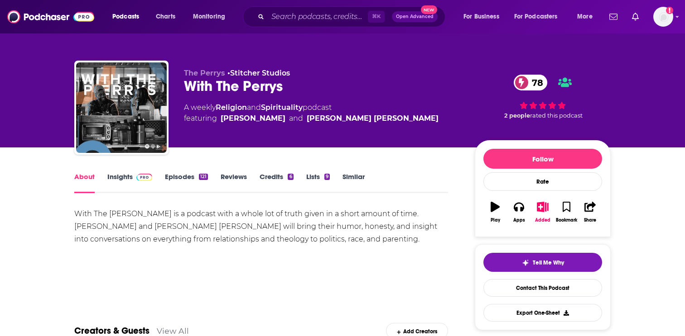
click at [192, 188] on link "Episodes 121" at bounding box center [186, 183] width 43 height 21
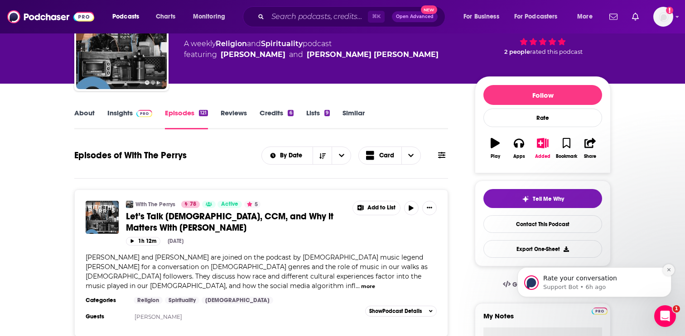
click at [669, 271] on icon "Dismiss notification" at bounding box center [668, 270] width 3 height 3
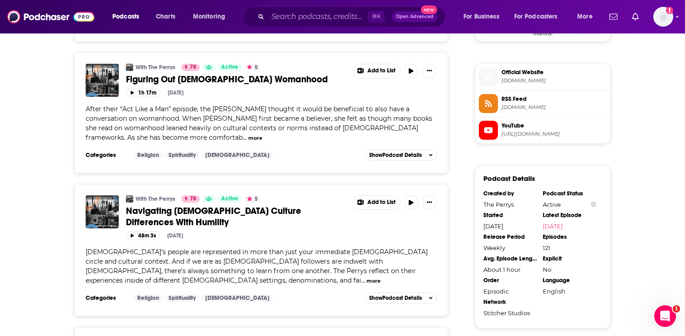
scroll to position [796, 0]
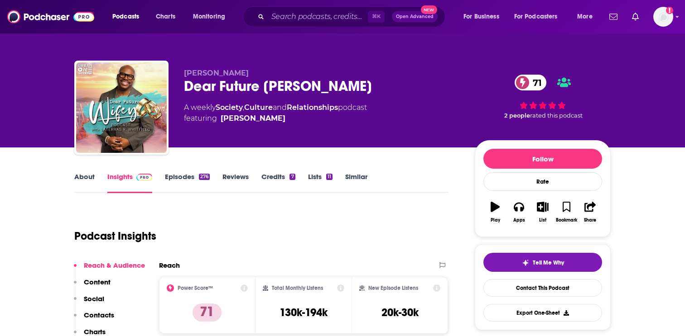
click at [182, 181] on link "Episodes 276" at bounding box center [187, 183] width 45 height 21
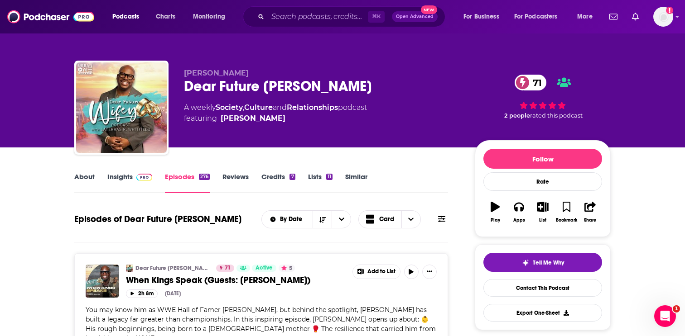
click at [133, 181] on span at bounding box center [142, 177] width 19 height 9
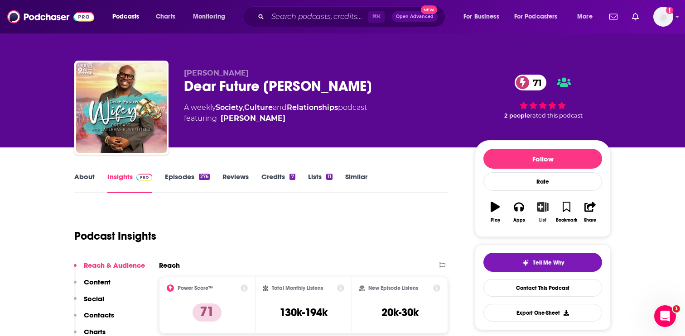
click at [544, 216] on button "List" at bounding box center [543, 212] width 24 height 33
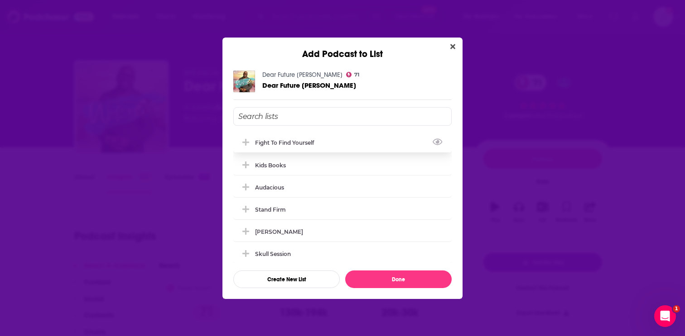
click at [342, 148] on div "Fight to Find Yourself" at bounding box center [342, 143] width 218 height 20
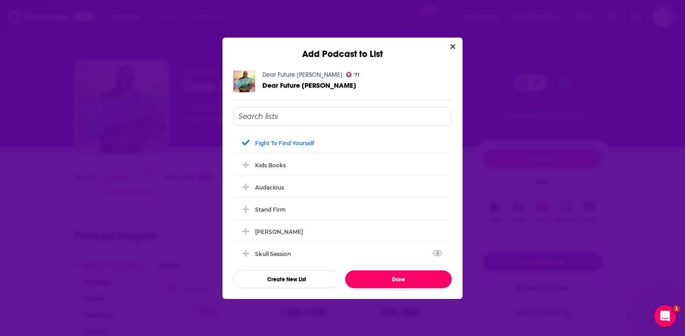
click at [387, 284] on button "Done" at bounding box center [398, 280] width 106 height 18
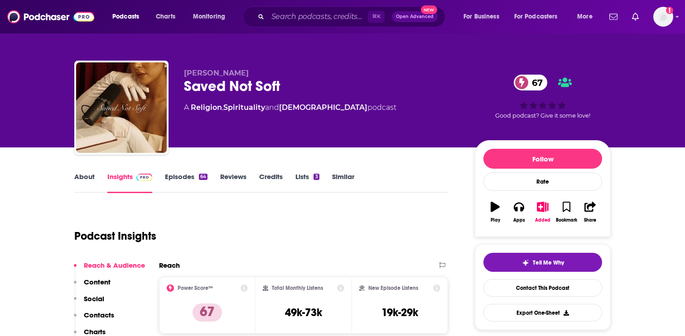
click at [184, 176] on link "Episodes 64" at bounding box center [186, 183] width 43 height 21
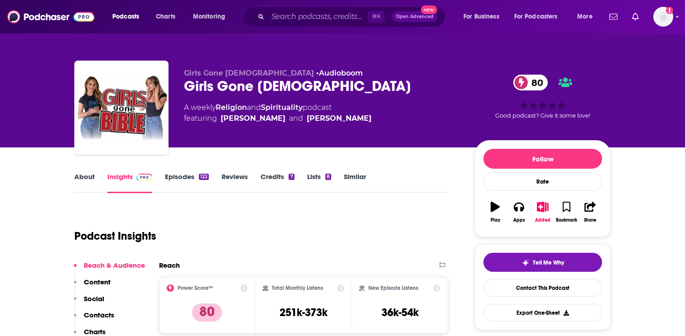
click at [202, 179] on div "122" at bounding box center [204, 177] width 10 height 6
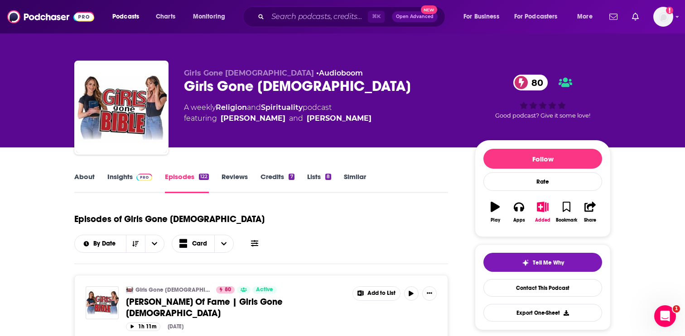
click at [115, 175] on link "Insights" at bounding box center [129, 183] width 45 height 21
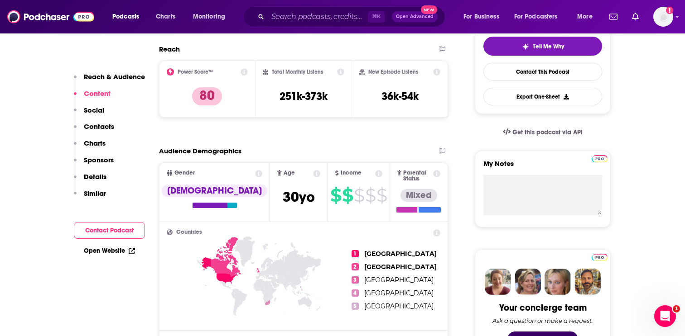
scroll to position [112, 0]
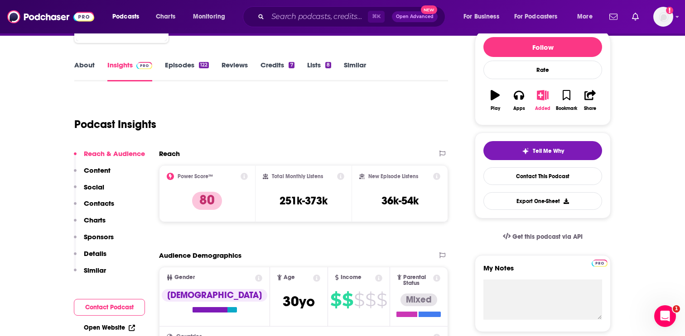
click at [537, 106] on button "Added" at bounding box center [543, 100] width 24 height 33
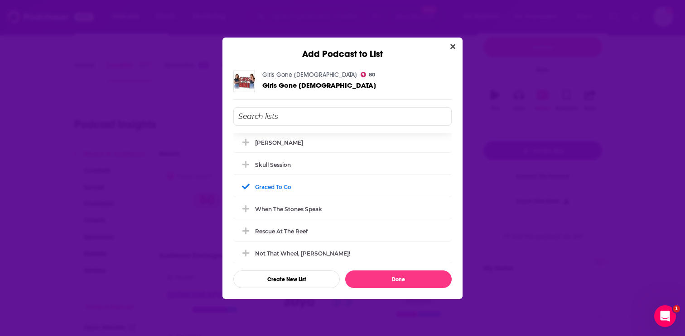
scroll to position [0, 0]
click at [325, 145] on div "Fight to Find Yourself" at bounding box center [342, 143] width 218 height 20
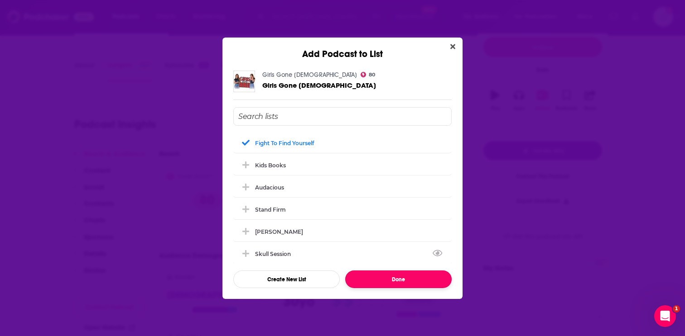
click at [385, 276] on button "Done" at bounding box center [398, 280] width 106 height 18
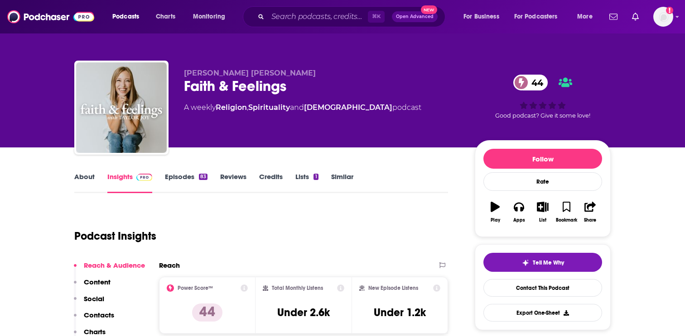
click at [193, 176] on link "Episodes 83" at bounding box center [186, 183] width 43 height 21
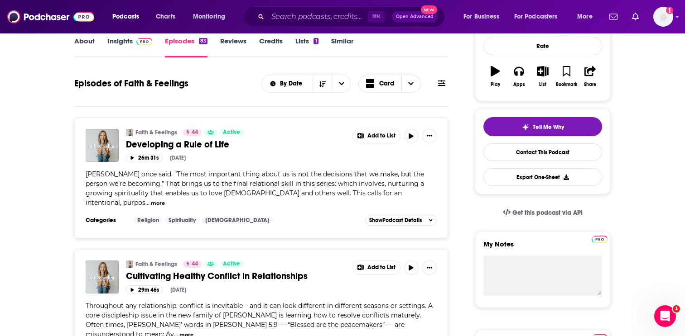
scroll to position [81, 0]
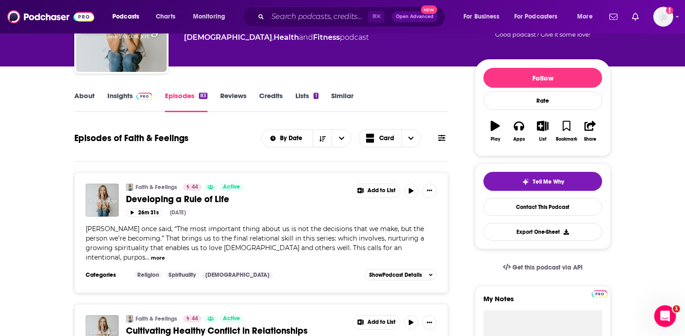
click at [132, 105] on link "Insights" at bounding box center [129, 101] width 45 height 21
